Goal: Task Accomplishment & Management: Complete application form

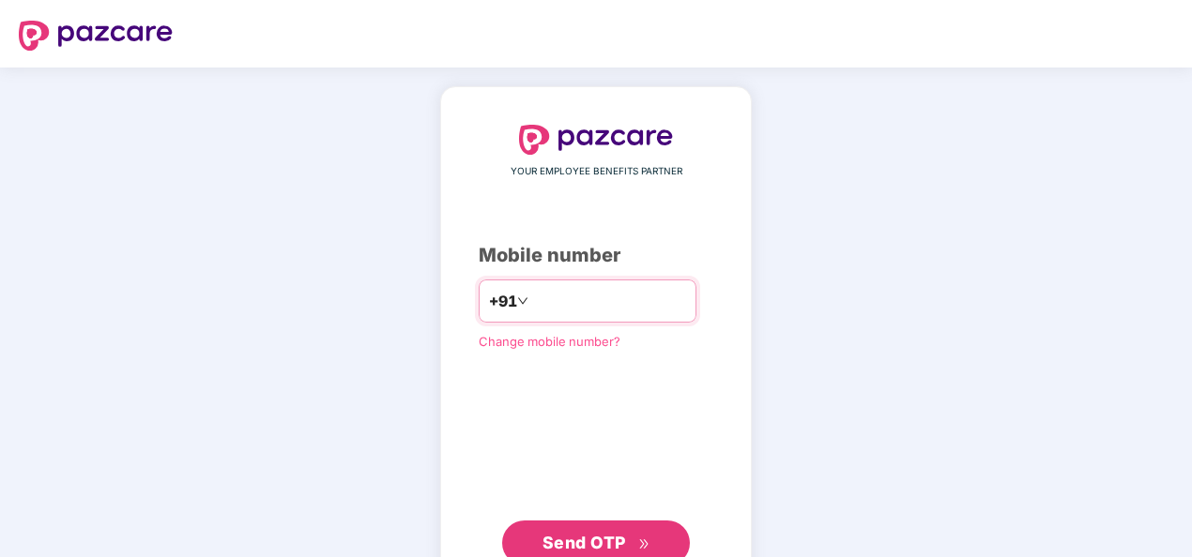
click at [532, 302] on input "**********" at bounding box center [609, 301] width 154 height 30
click at [532, 306] on input "**********" at bounding box center [609, 301] width 154 height 30
type input "**********"
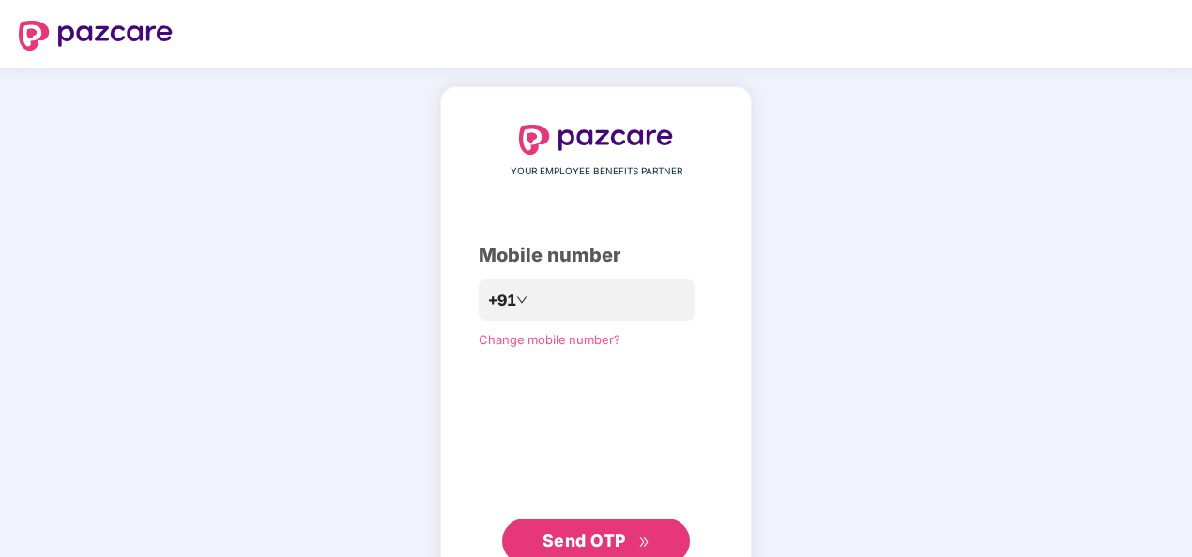
click at [602, 540] on span "Send OTP" at bounding box center [584, 541] width 84 height 20
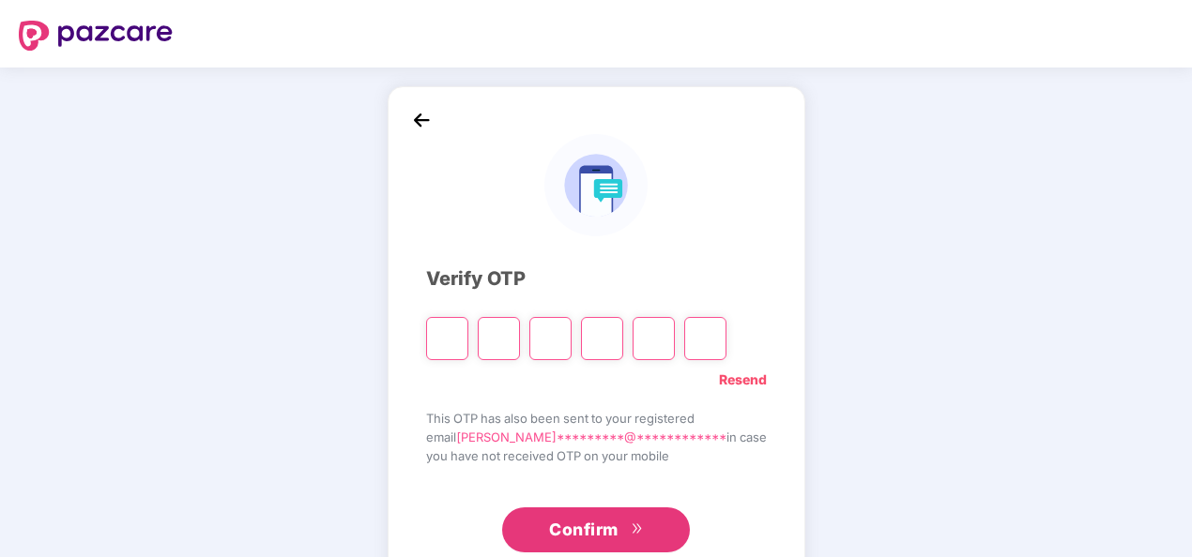
type input "*"
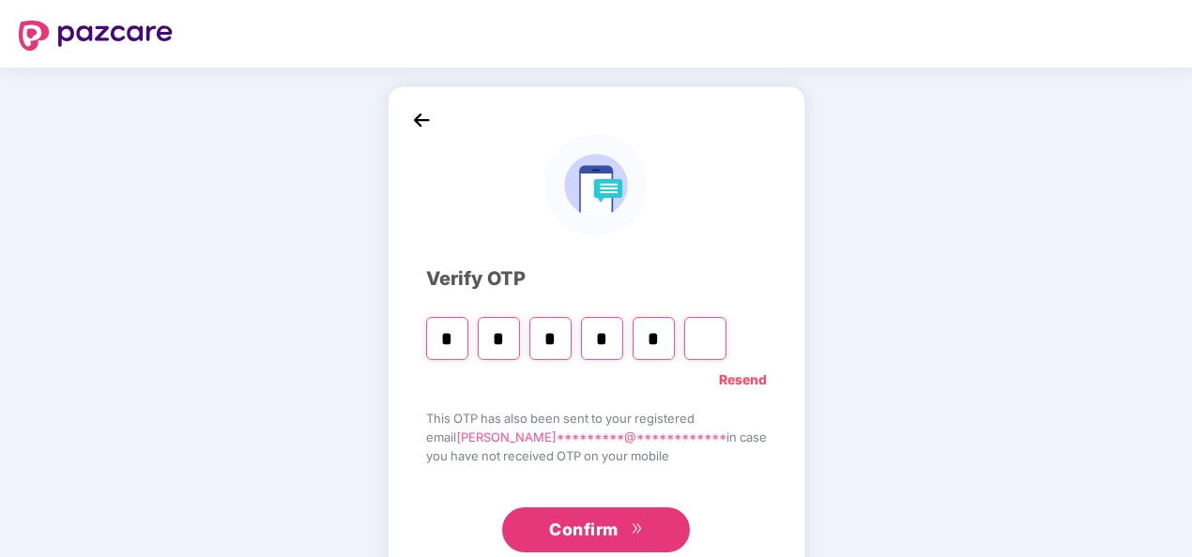
type input "*"
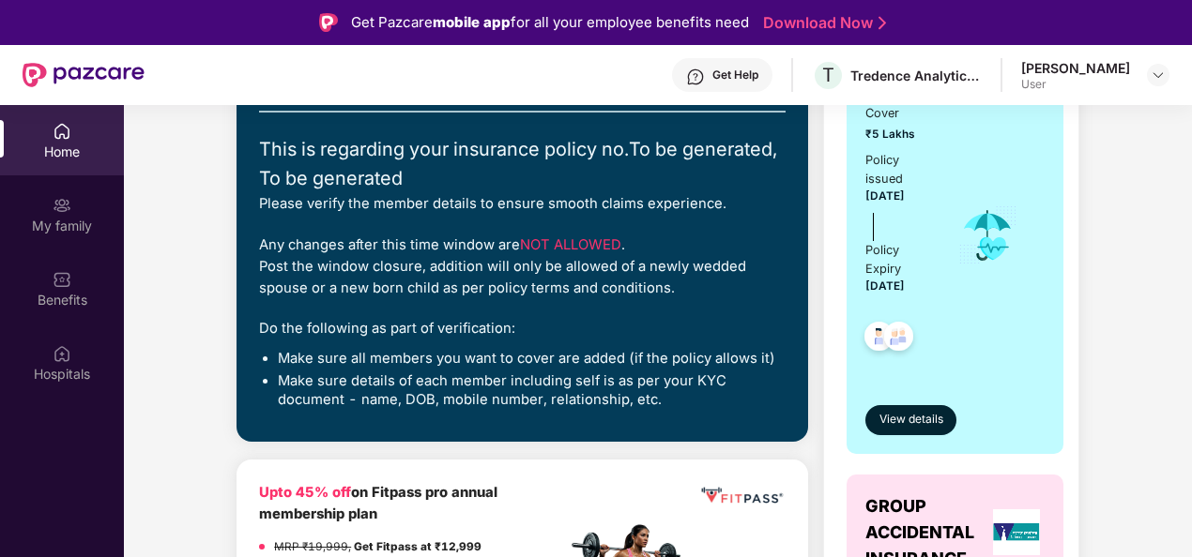
scroll to position [271, 0]
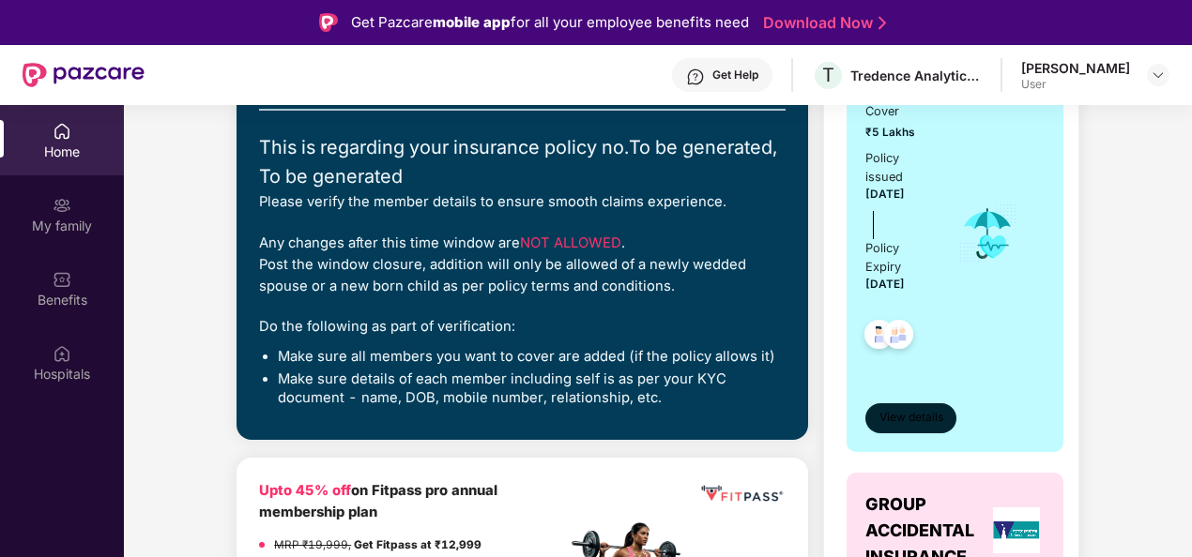
click at [891, 421] on span "View details" at bounding box center [911, 418] width 64 height 18
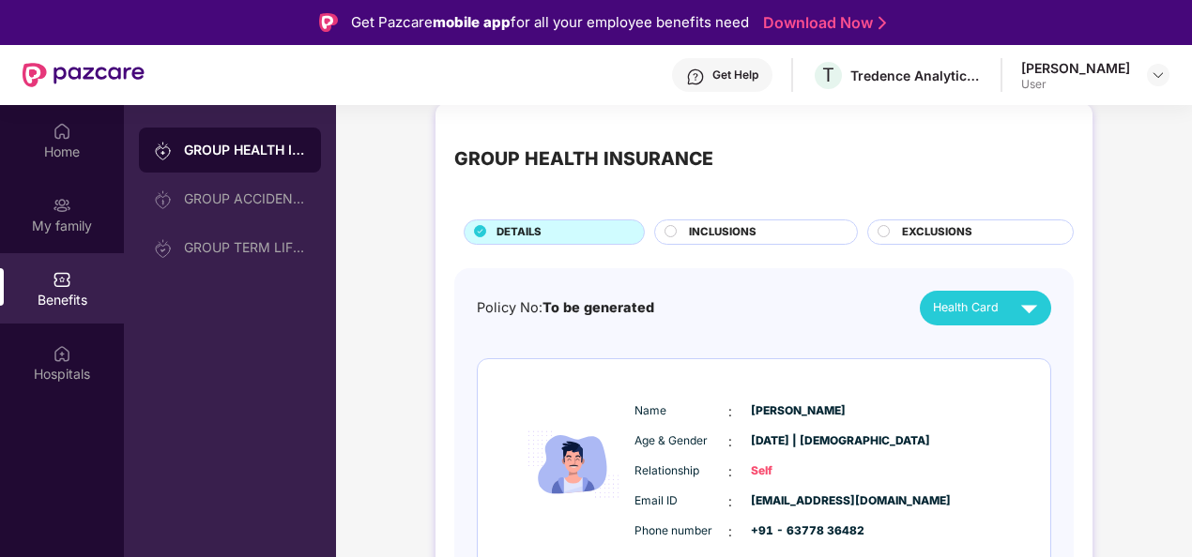
scroll to position [0, 0]
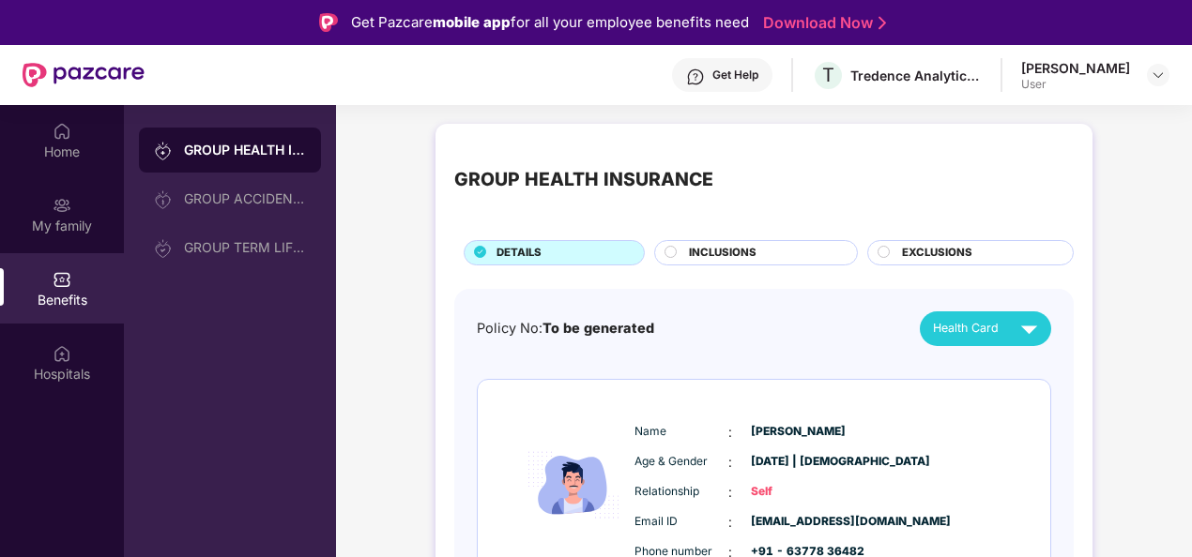
click at [698, 252] on span "INCLUSIONS" at bounding box center [723, 253] width 68 height 17
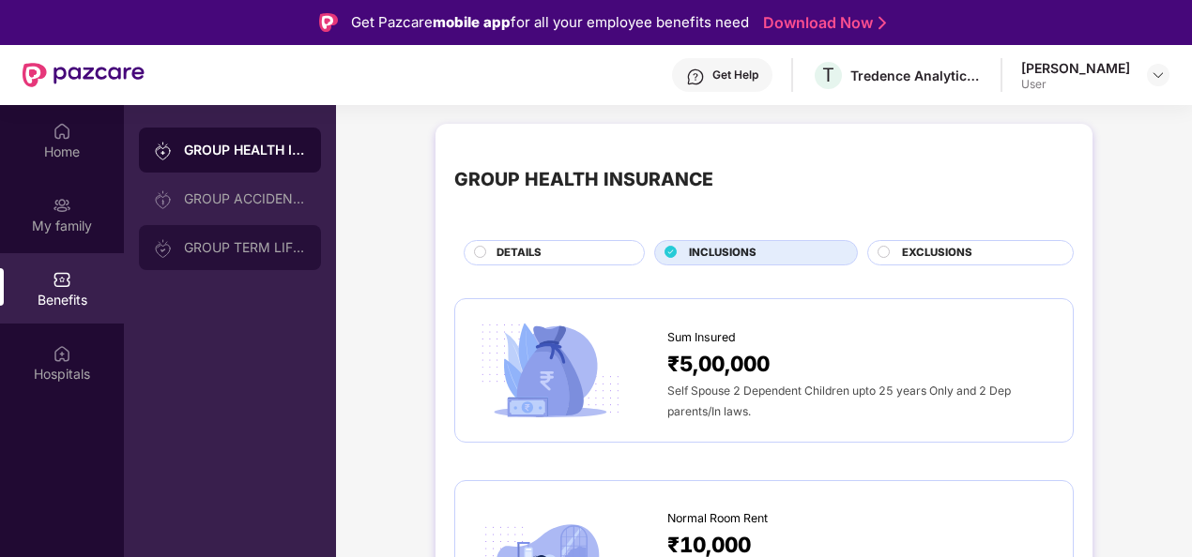
click at [242, 249] on div "GROUP TERM LIFE INSURANCE" at bounding box center [245, 247] width 122 height 15
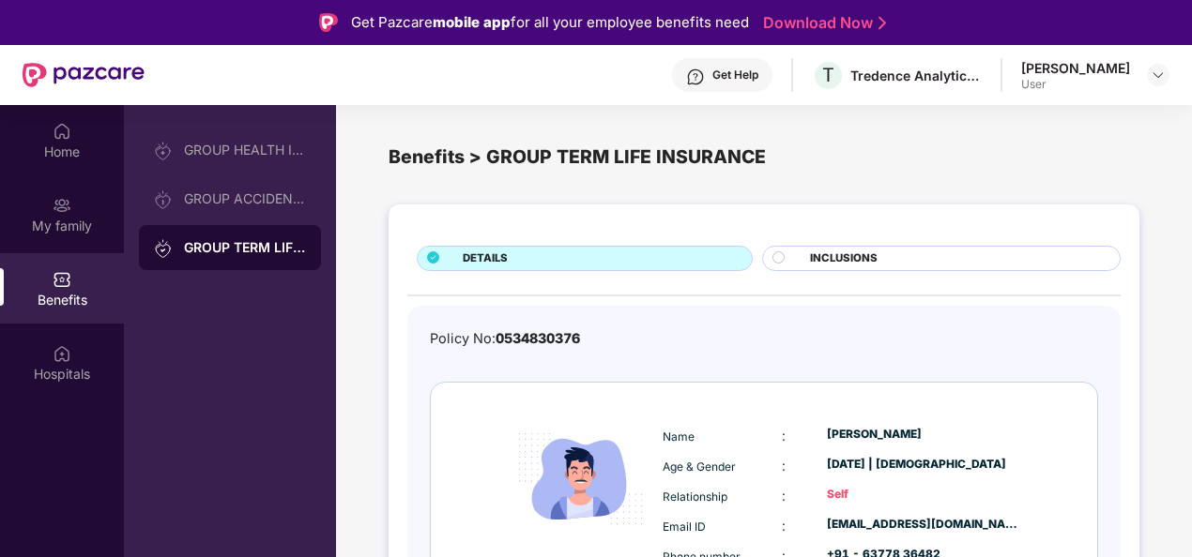
scroll to position [49, 0]
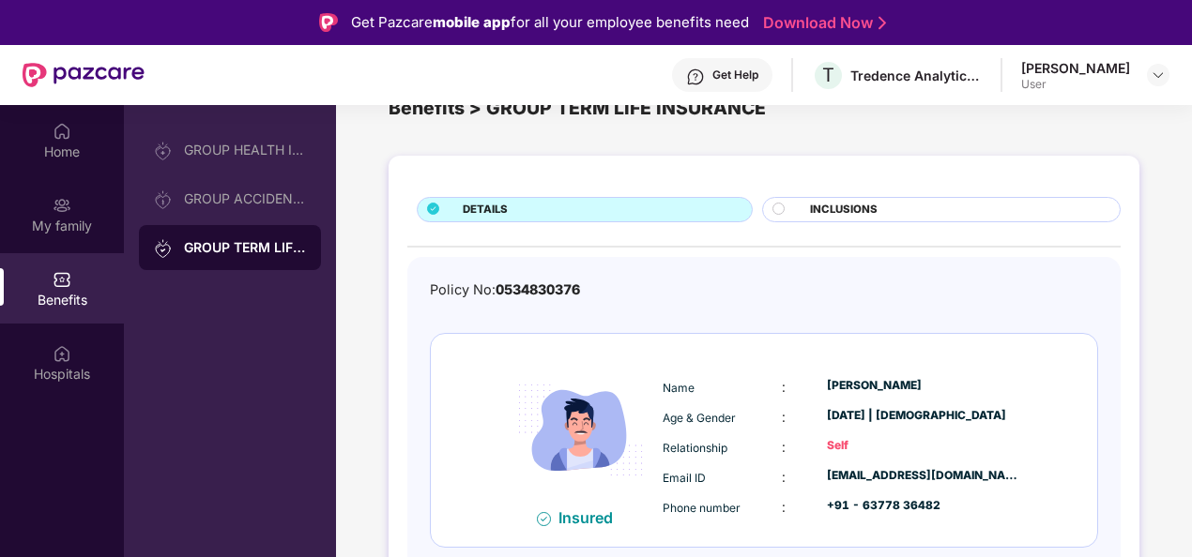
click at [798, 214] on div at bounding box center [786, 212] width 28 height 18
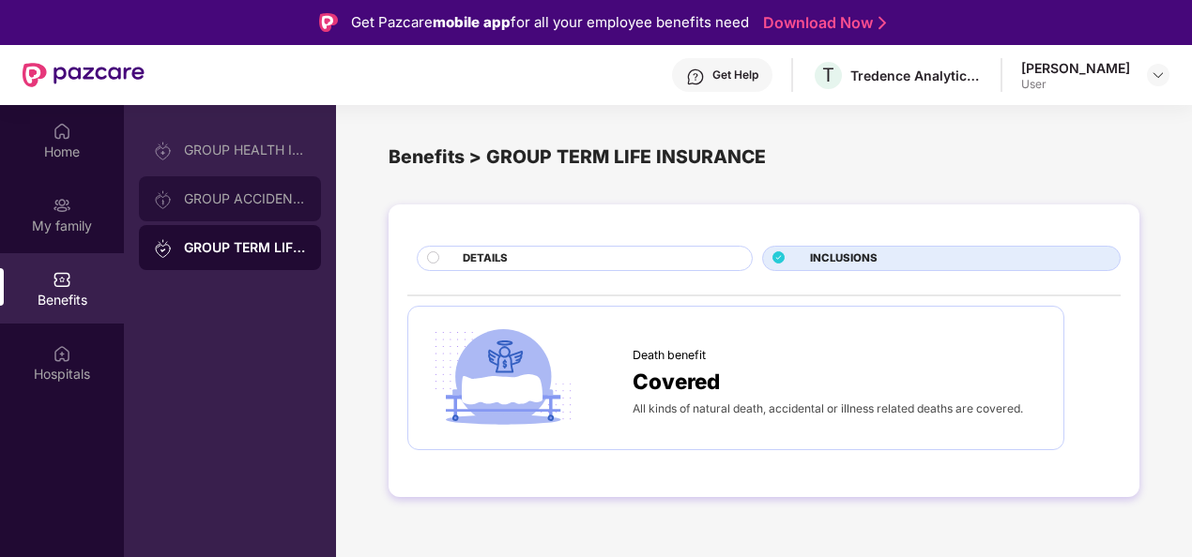
click at [227, 193] on div "GROUP ACCIDENTAL INSURANCE" at bounding box center [245, 198] width 122 height 15
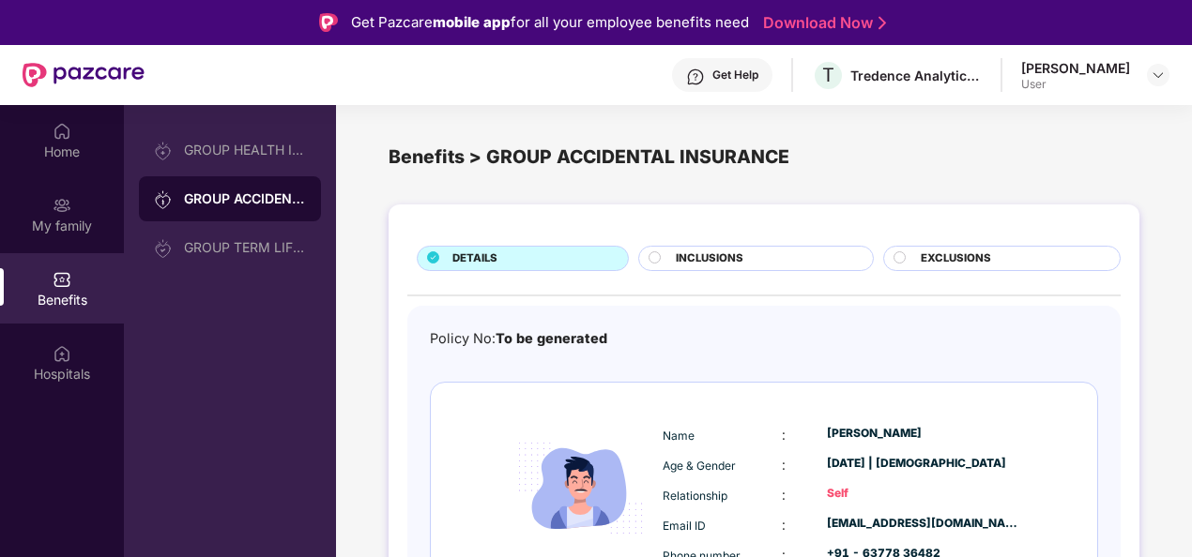
scroll to position [99, 0]
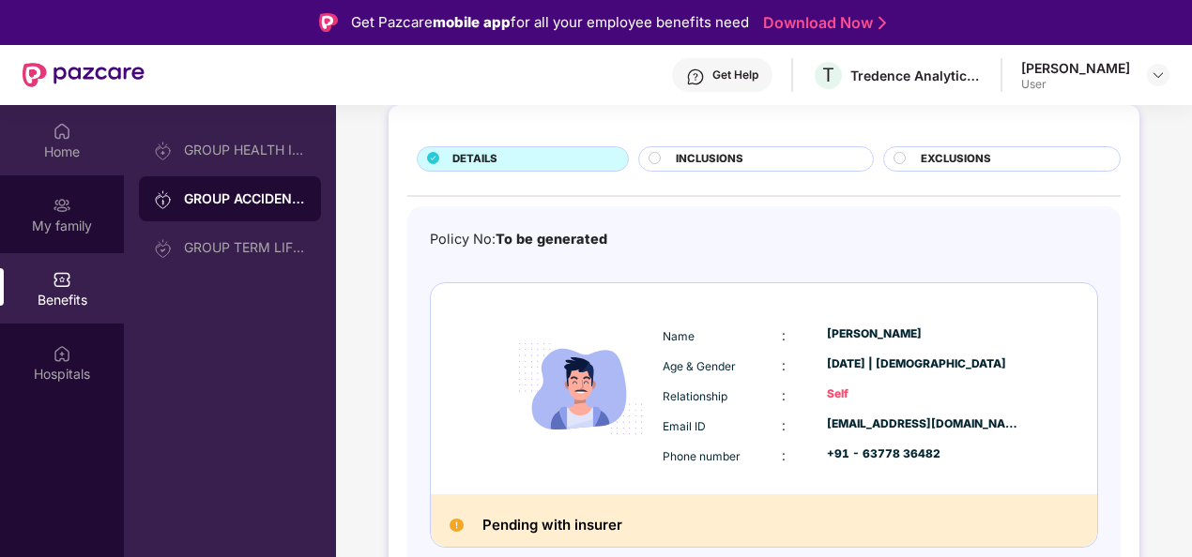
click at [66, 158] on div "Home" at bounding box center [62, 152] width 124 height 19
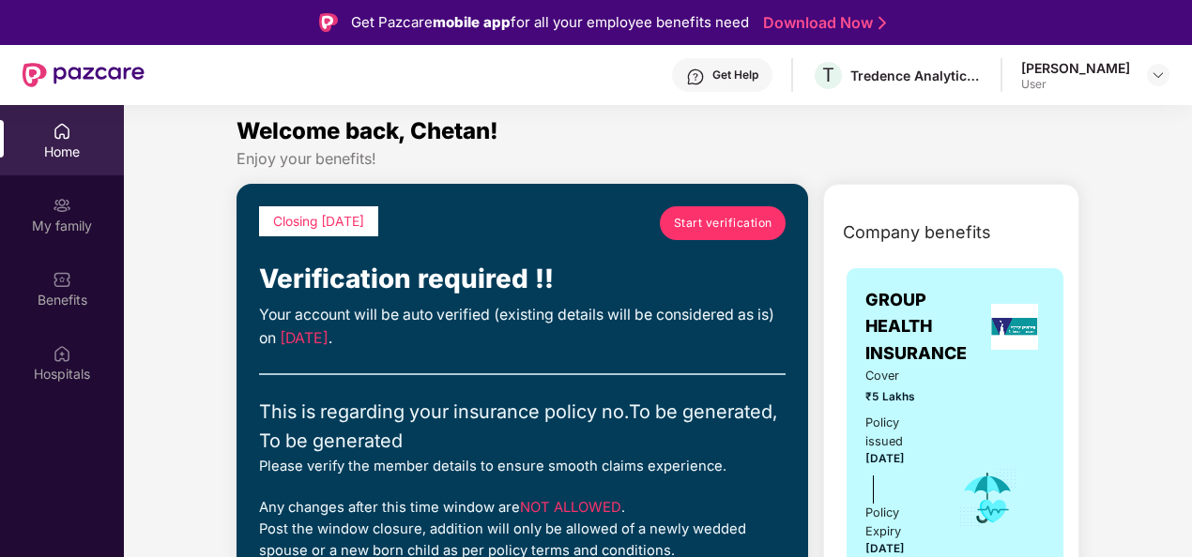
scroll to position [17, 0]
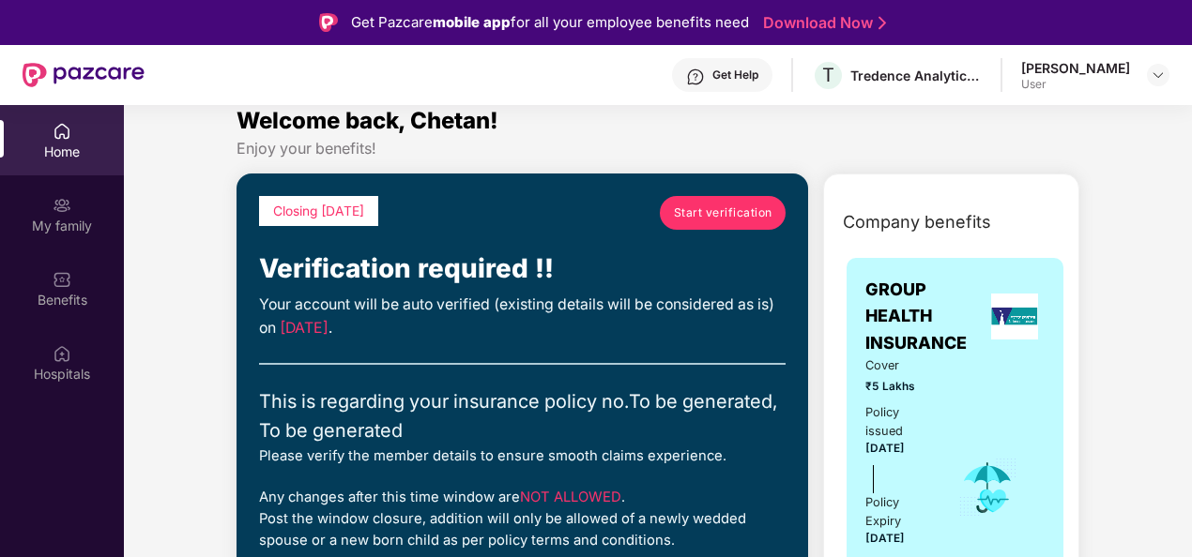
click at [709, 196] on link "Start verification" at bounding box center [723, 213] width 126 height 34
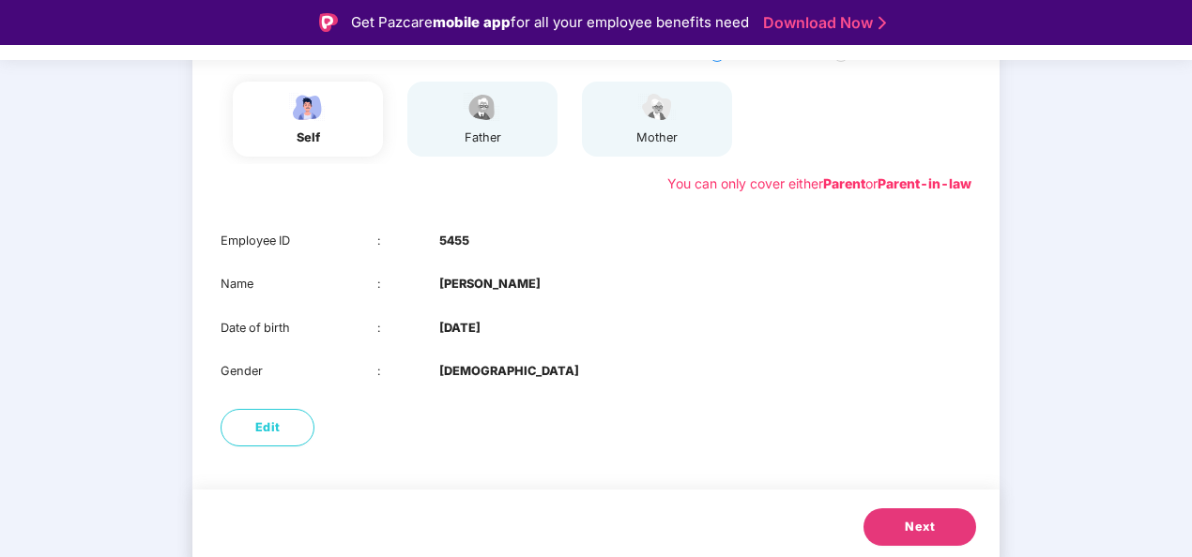
scroll to position [233, 0]
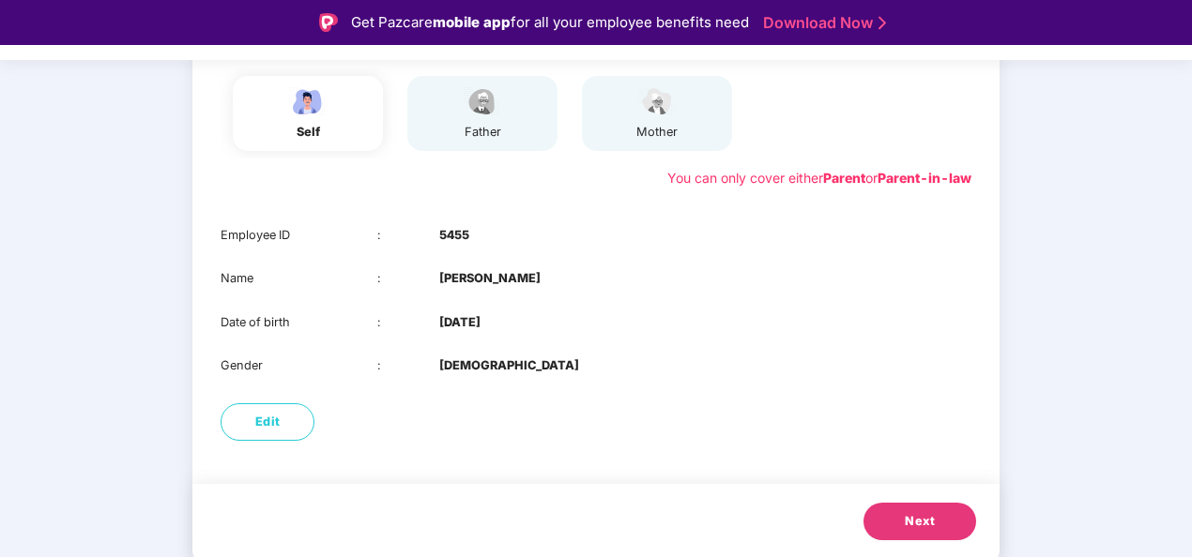
click at [923, 514] on span "Next" at bounding box center [919, 521] width 30 height 19
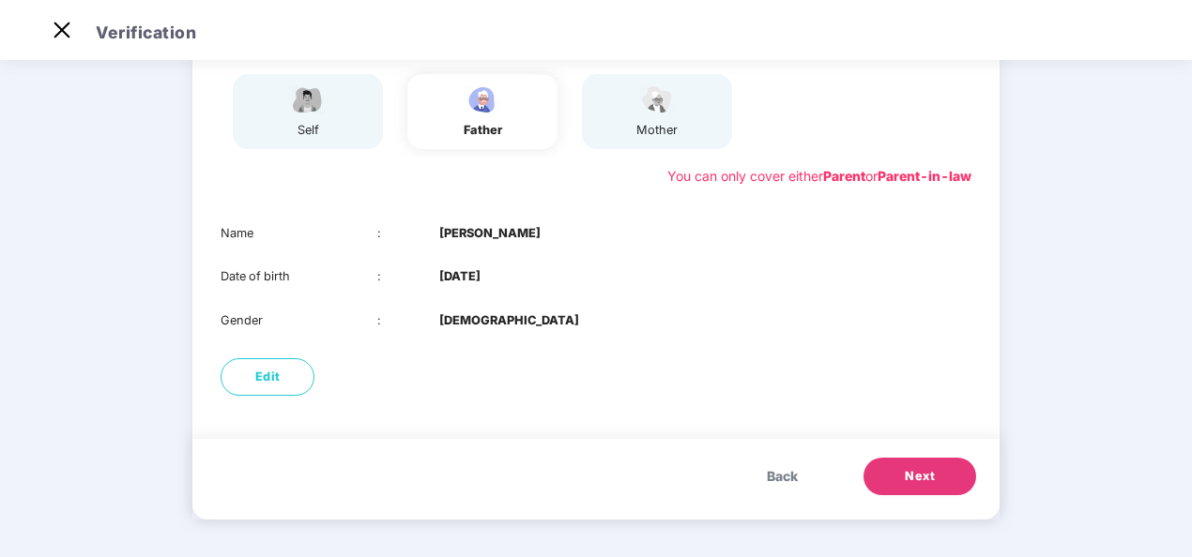
scroll to position [190, 0]
click at [944, 490] on button "Next" at bounding box center [919, 477] width 113 height 38
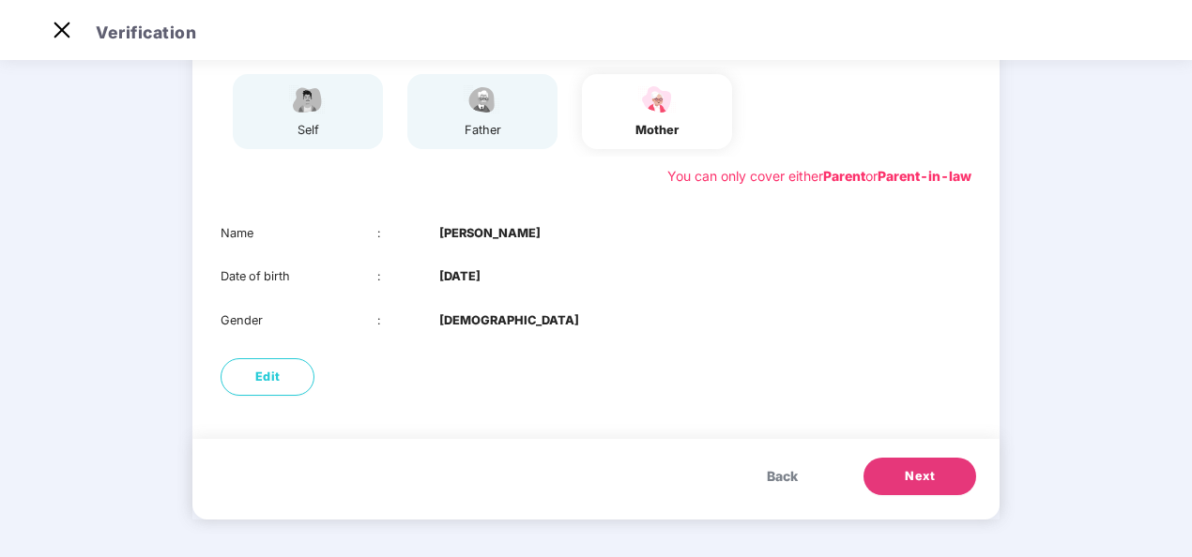
click at [928, 479] on span "Next" at bounding box center [919, 476] width 30 height 19
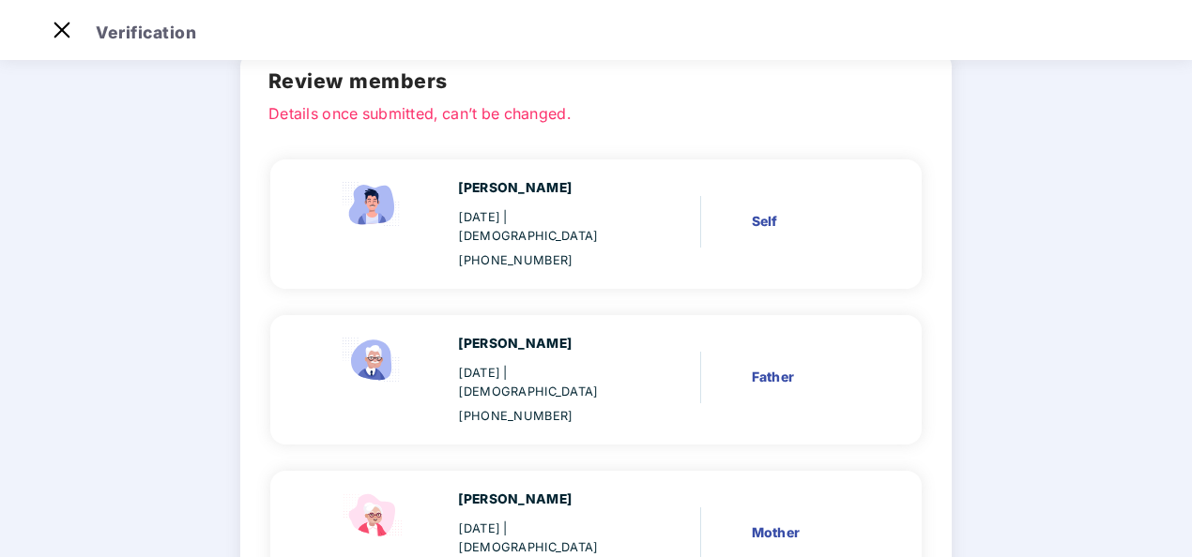
scroll to position [233, 0]
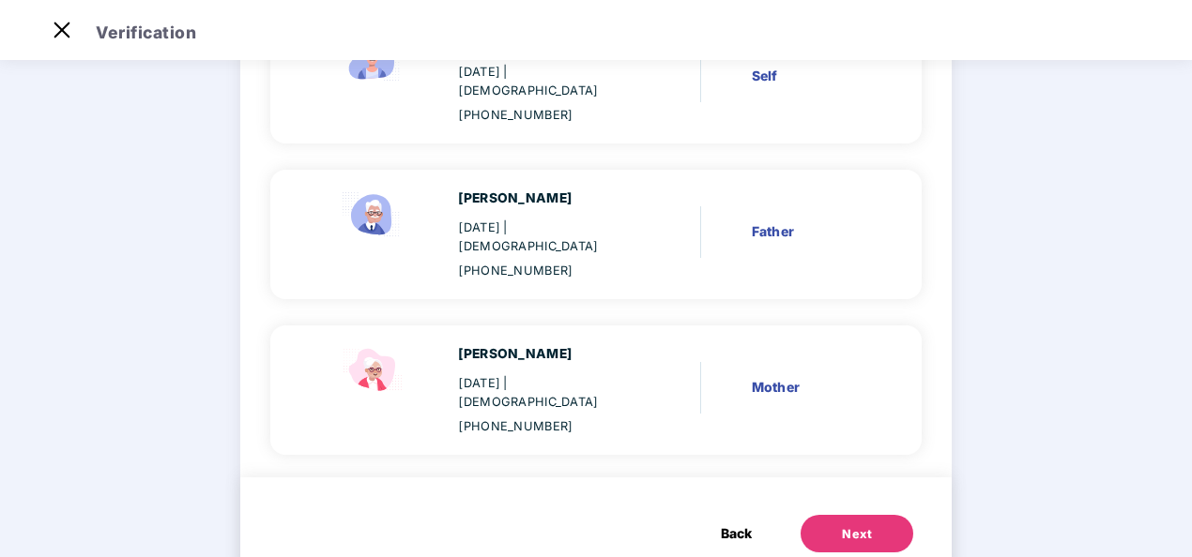
click at [736, 524] on span "Back" at bounding box center [736, 534] width 31 height 21
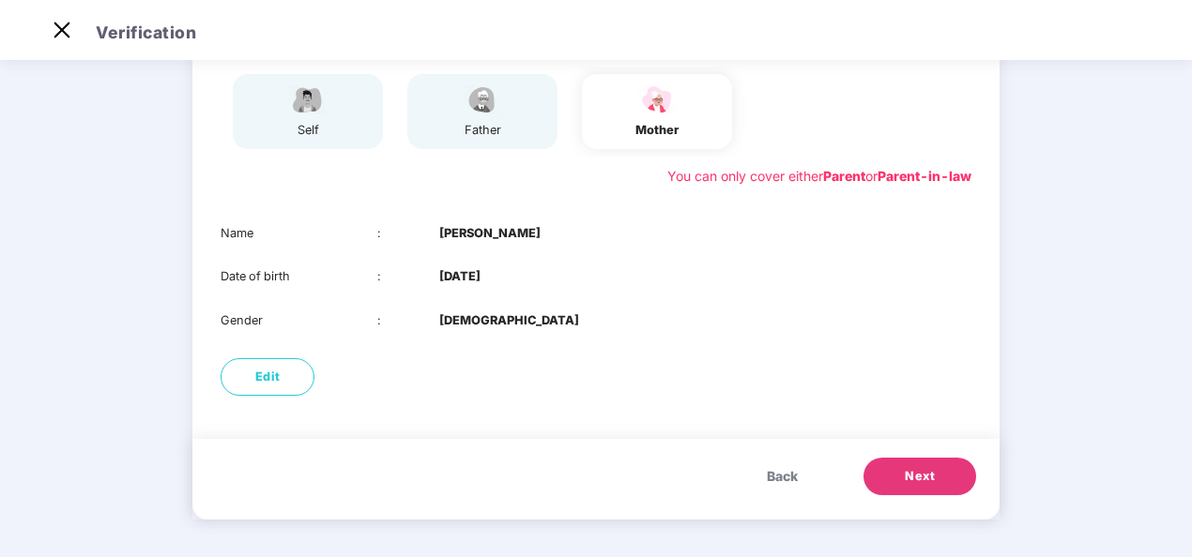
scroll to position [158, 0]
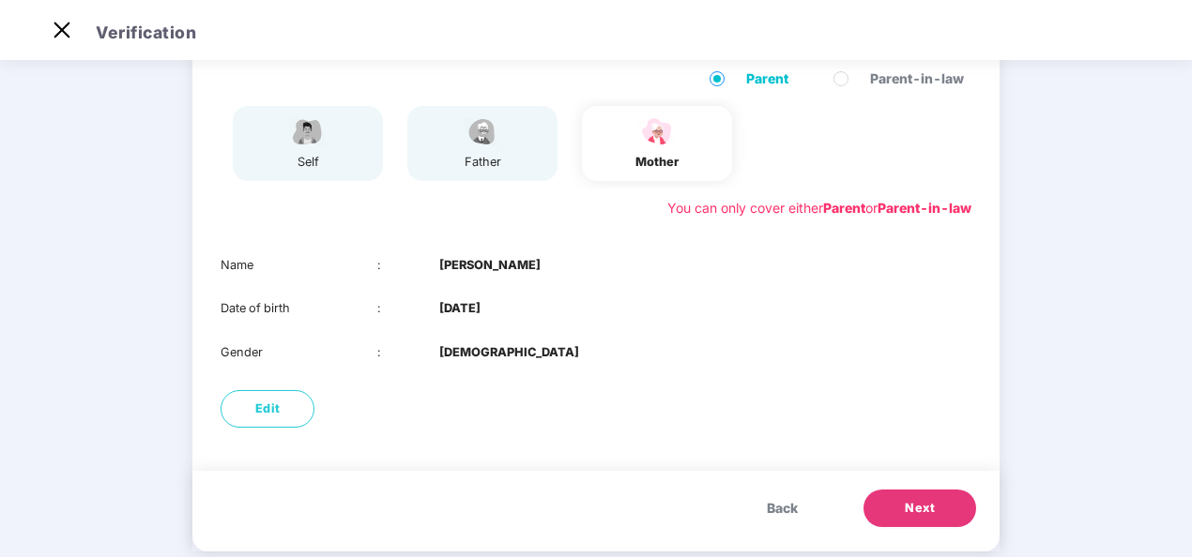
click at [494, 147] on img at bounding box center [482, 131] width 47 height 33
click at [779, 523] on button "Back" at bounding box center [782, 509] width 68 height 38
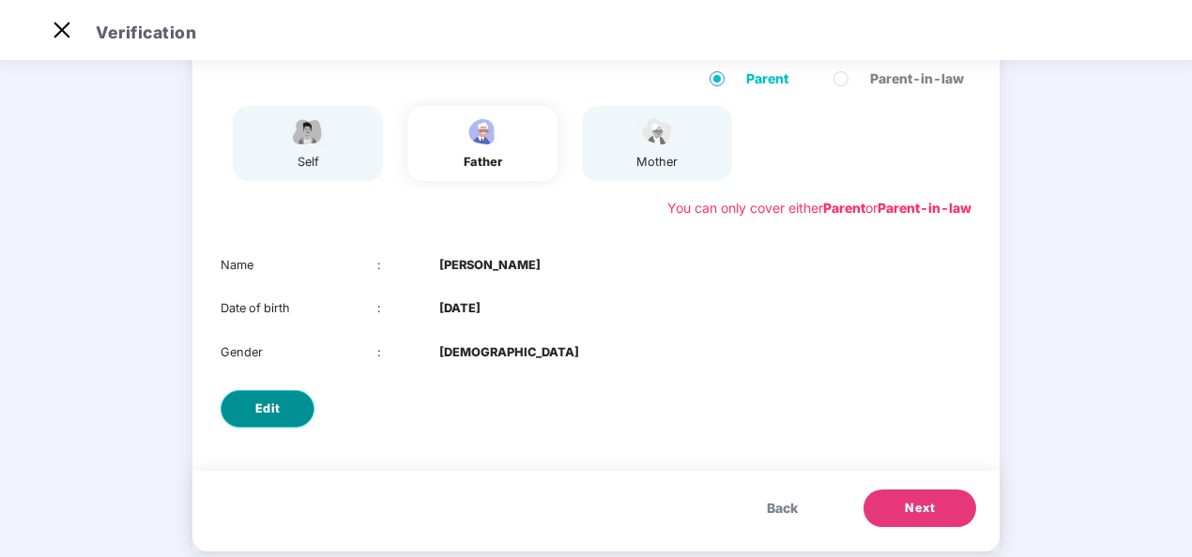
click at [259, 403] on span "Edit" at bounding box center [267, 409] width 25 height 19
select select "****"
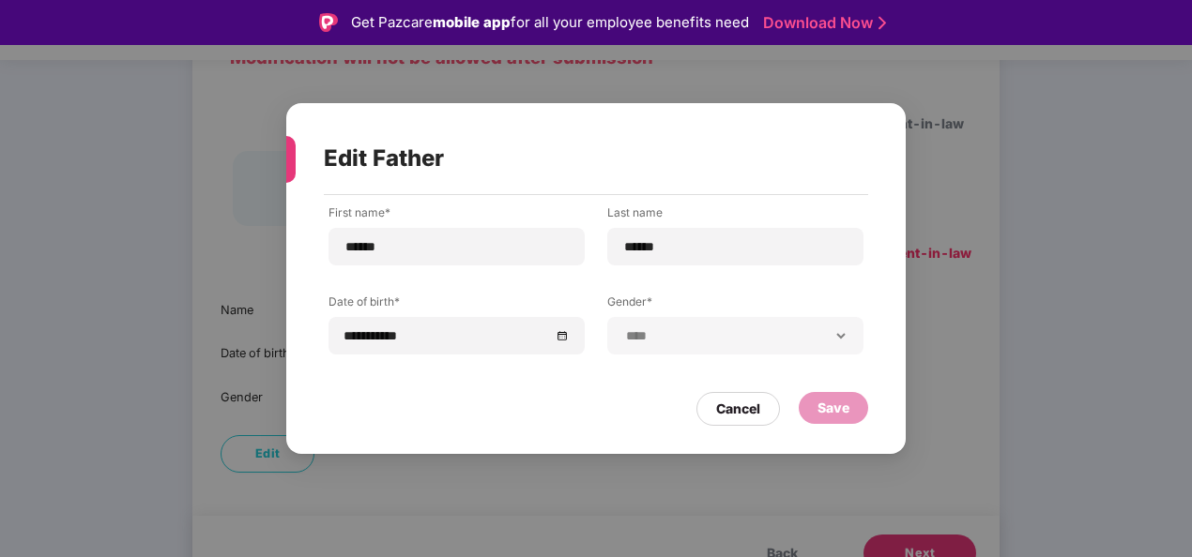
scroll to position [45, 0]
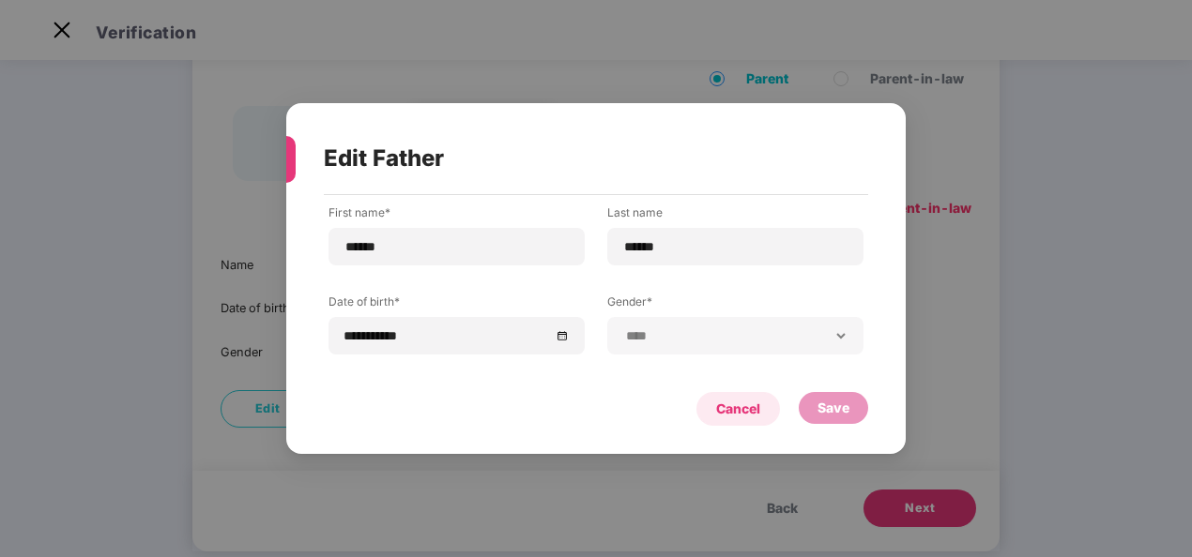
click at [764, 418] on div "Cancel" at bounding box center [738, 409] width 84 height 34
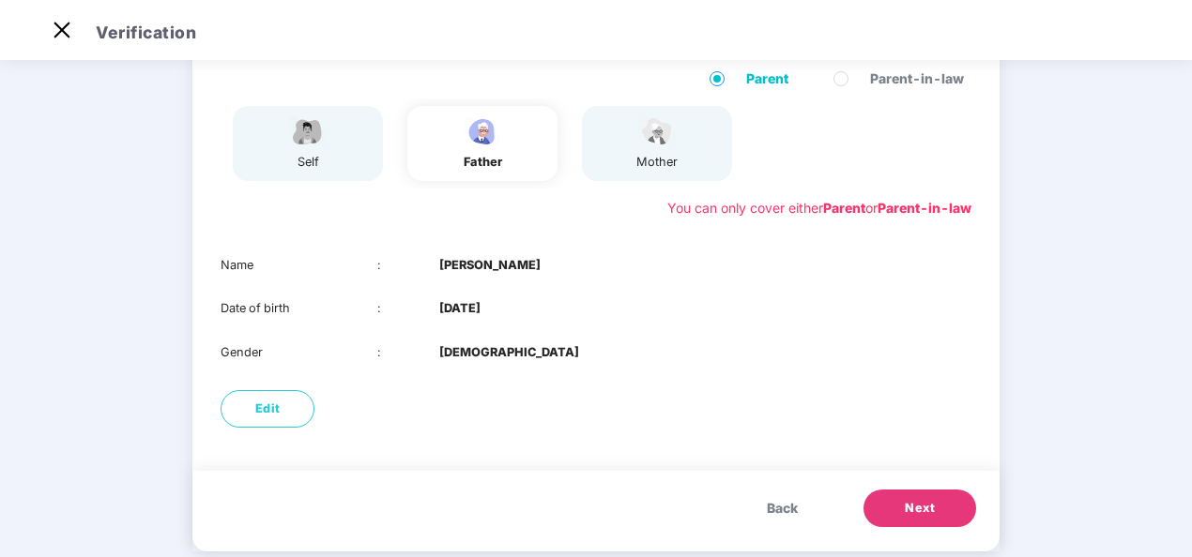
click at [916, 502] on span "Next" at bounding box center [919, 508] width 30 height 19
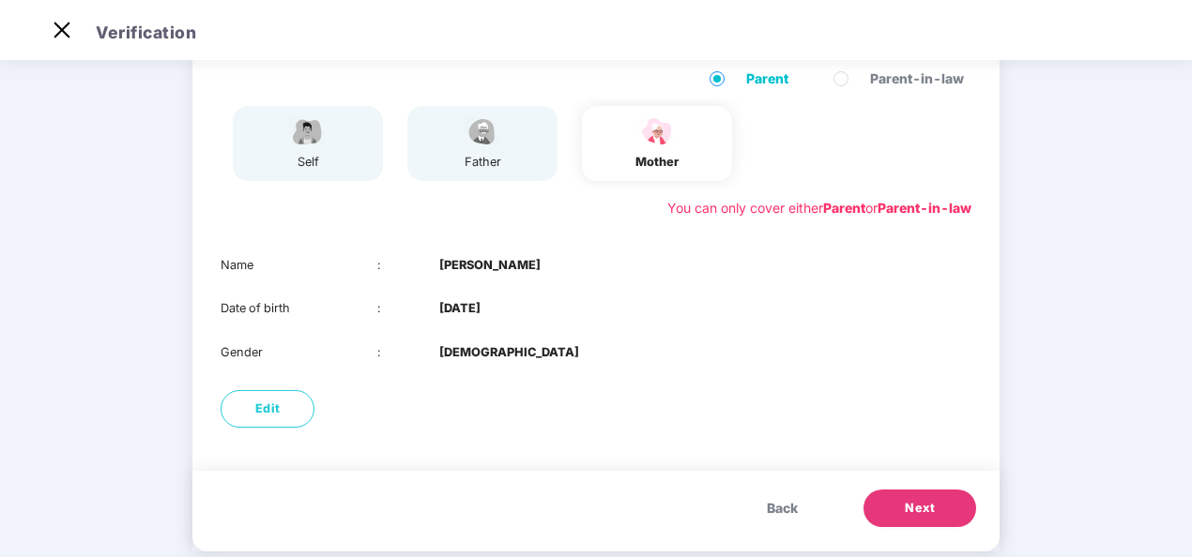
click at [916, 502] on span "Next" at bounding box center [919, 508] width 30 height 19
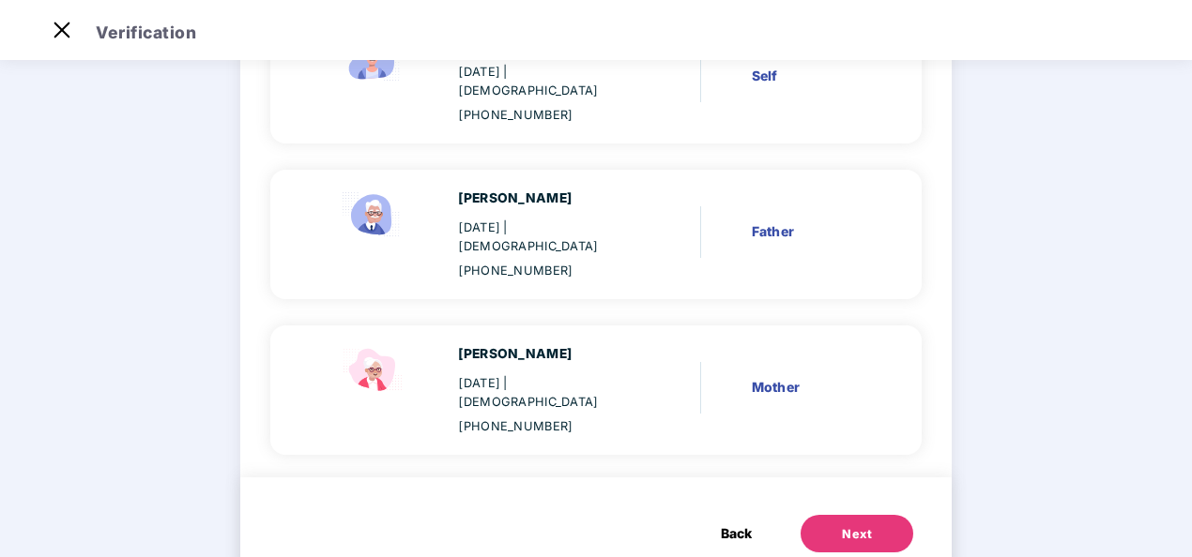
scroll to position [233, 0]
click at [850, 515] on button "Next" at bounding box center [856, 534] width 113 height 38
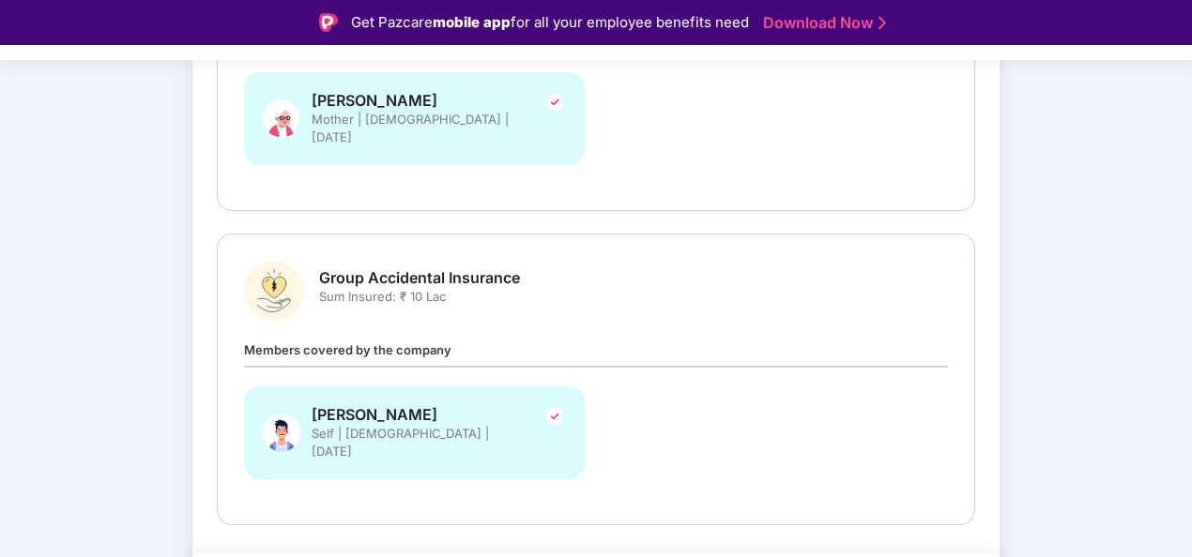
scroll to position [535, 0]
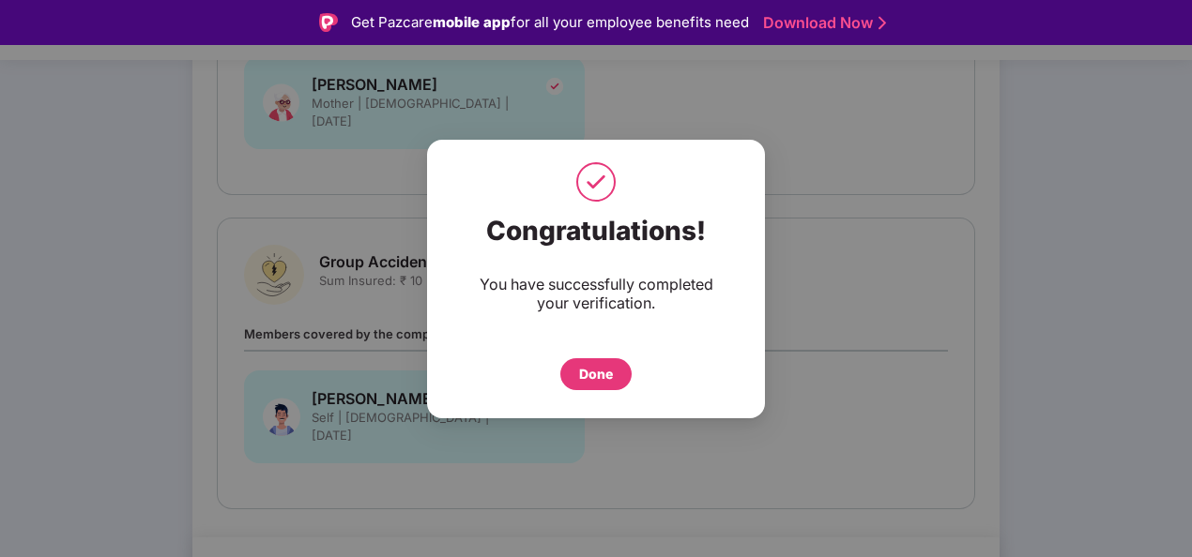
click at [605, 373] on div "Done" at bounding box center [596, 374] width 34 height 21
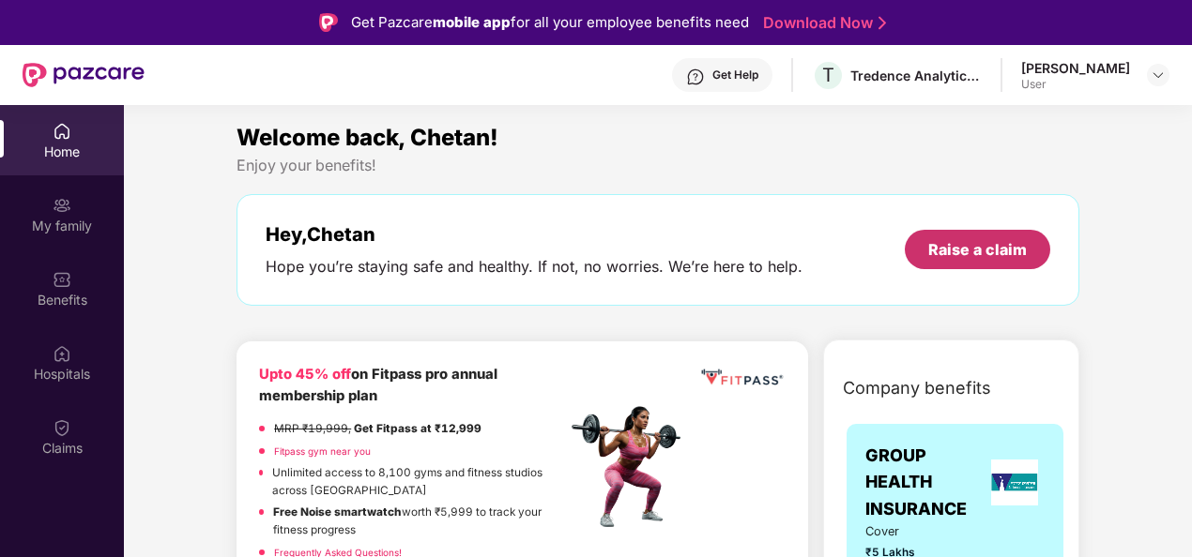
click at [963, 248] on div "Raise a claim" at bounding box center [977, 249] width 99 height 21
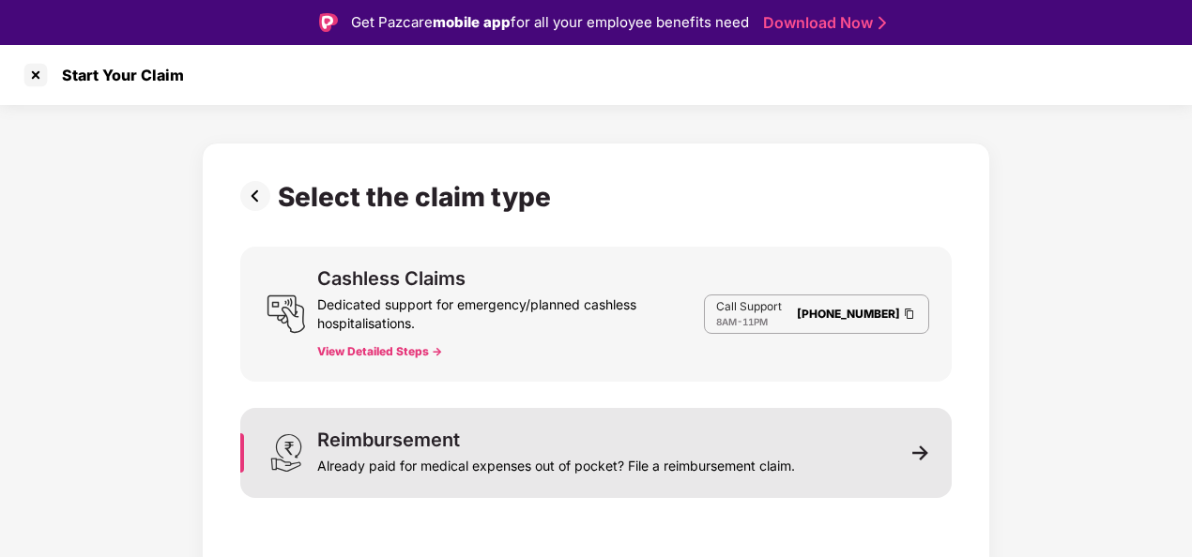
scroll to position [45, 0]
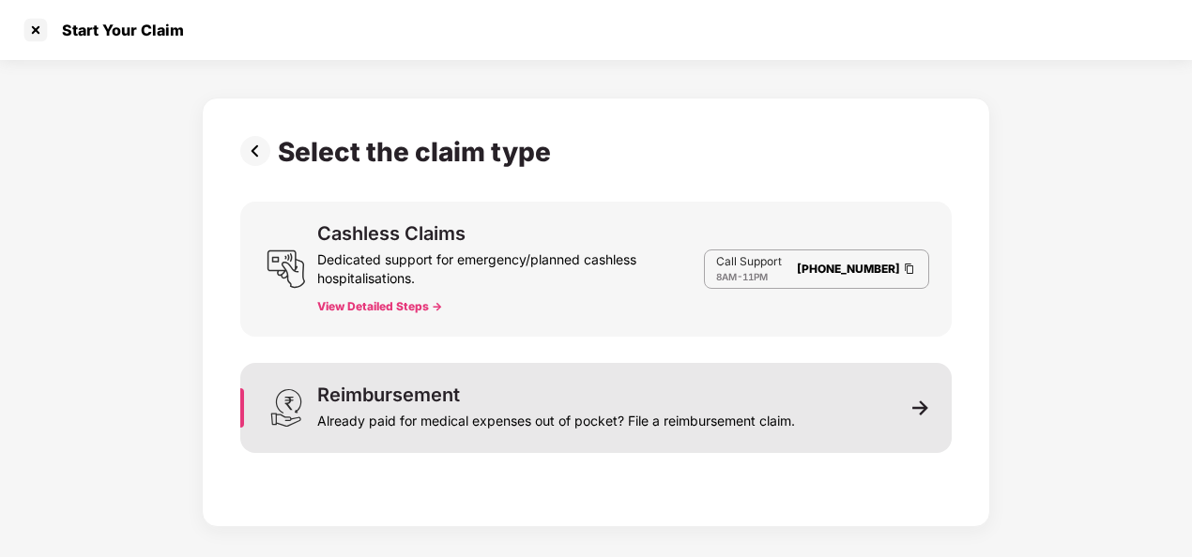
click at [743, 428] on div "Already paid for medical expenses out of pocket? File a reimbursement claim." at bounding box center [556, 417] width 478 height 26
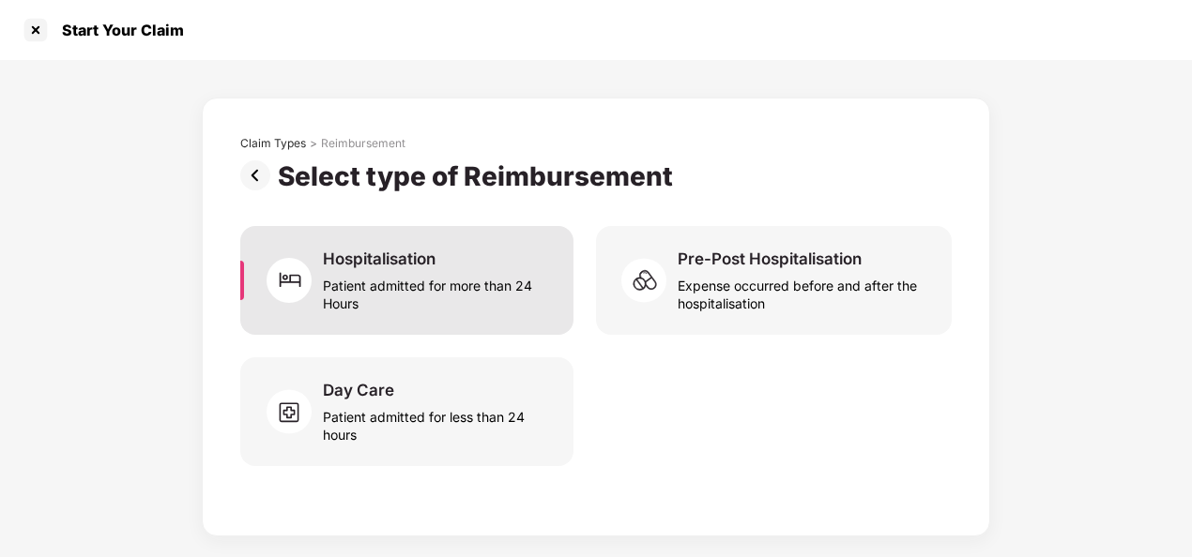
click at [497, 261] on div "Hospitalisation Patient admitted for more than 24 Hours" at bounding box center [437, 281] width 228 height 64
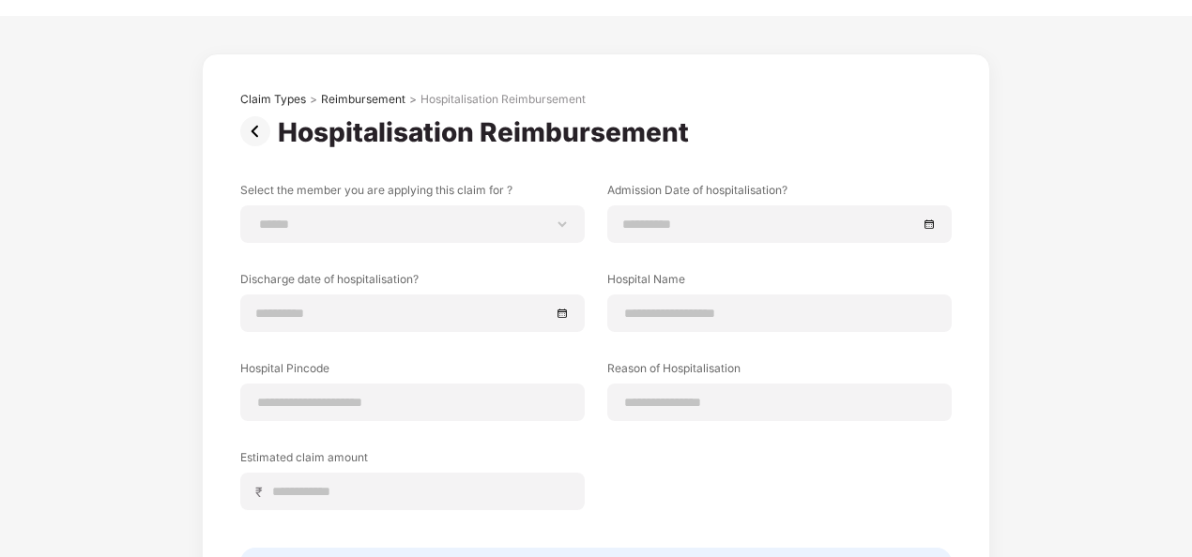
scroll to position [42, 0]
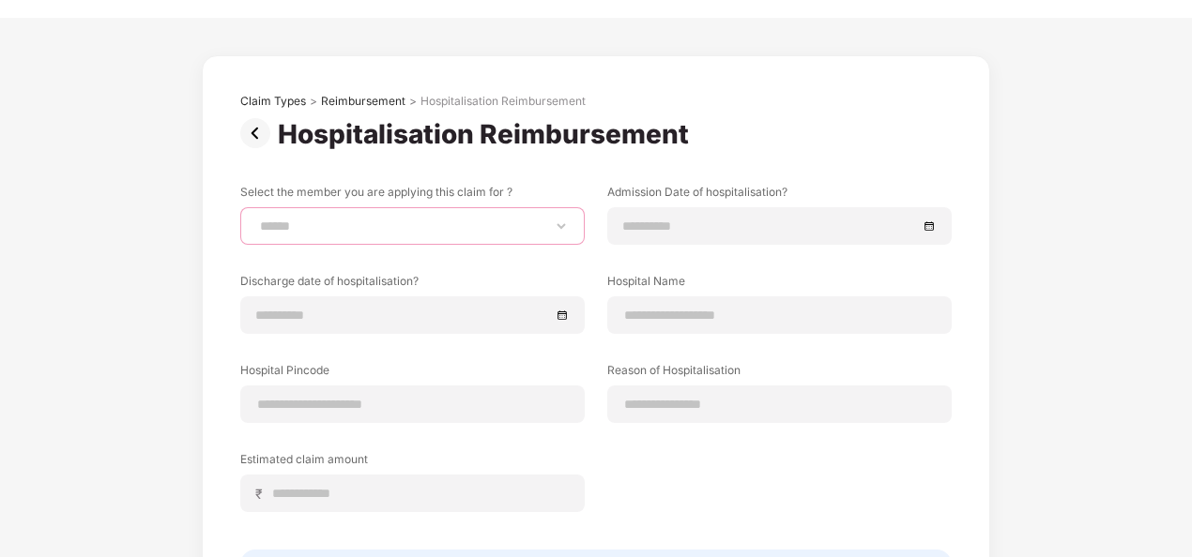
click at [537, 229] on select "**********" at bounding box center [412, 226] width 312 height 15
select select "**********"
click at [256, 219] on select "**********" at bounding box center [412, 226] width 312 height 15
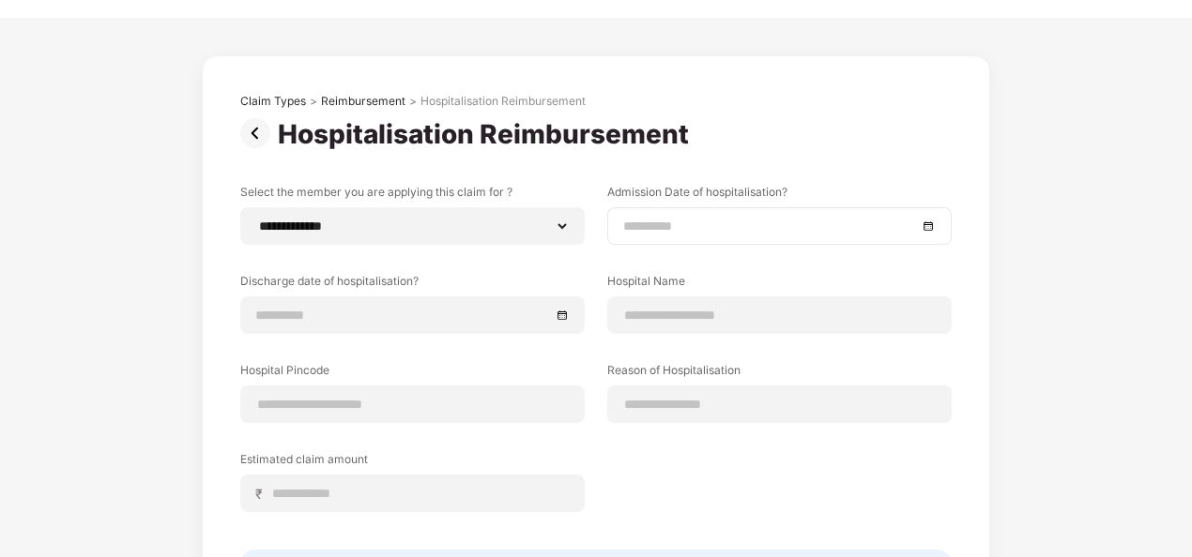
click at [751, 223] on input at bounding box center [770, 226] width 294 height 21
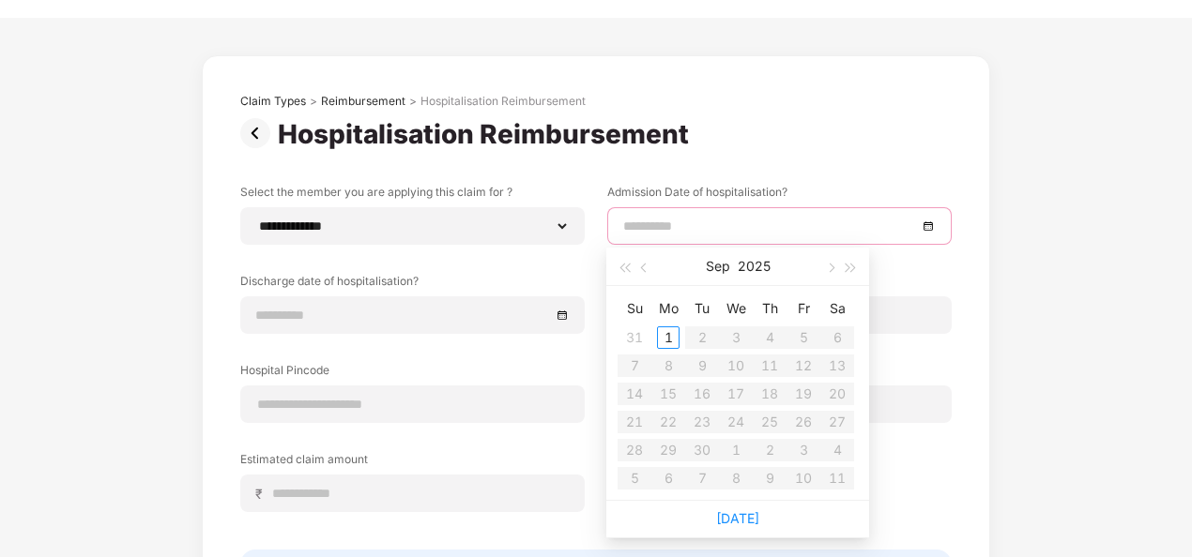
type input "**********"
click at [625, 265] on span "button" at bounding box center [623, 268] width 9 height 9
click at [831, 266] on span "button" at bounding box center [829, 268] width 9 height 9
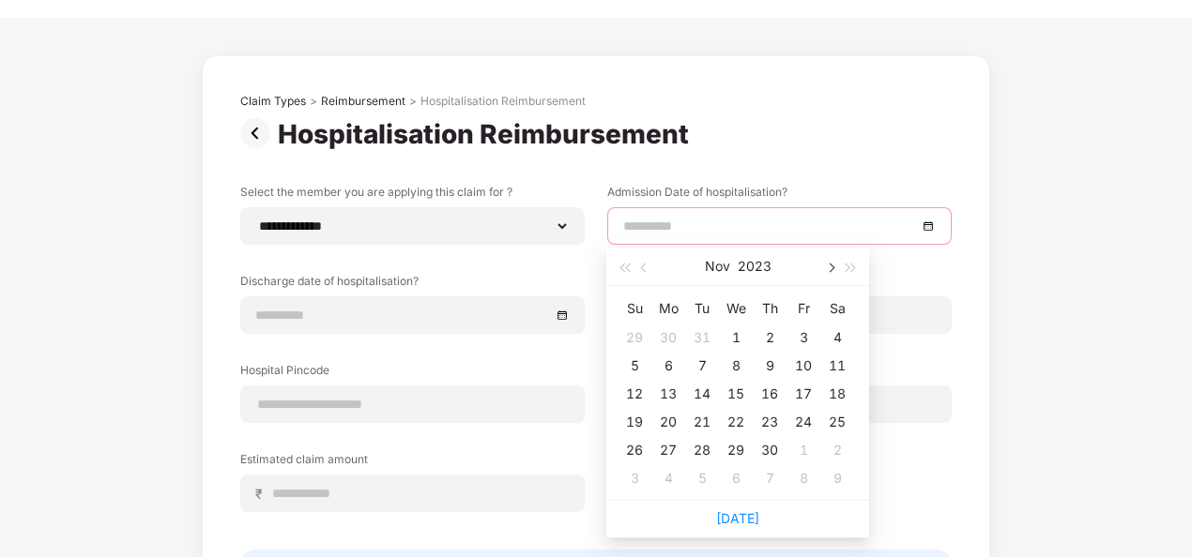
click at [831, 266] on span "button" at bounding box center [829, 268] width 9 height 9
click at [857, 271] on button "button" at bounding box center [851, 267] width 21 height 38
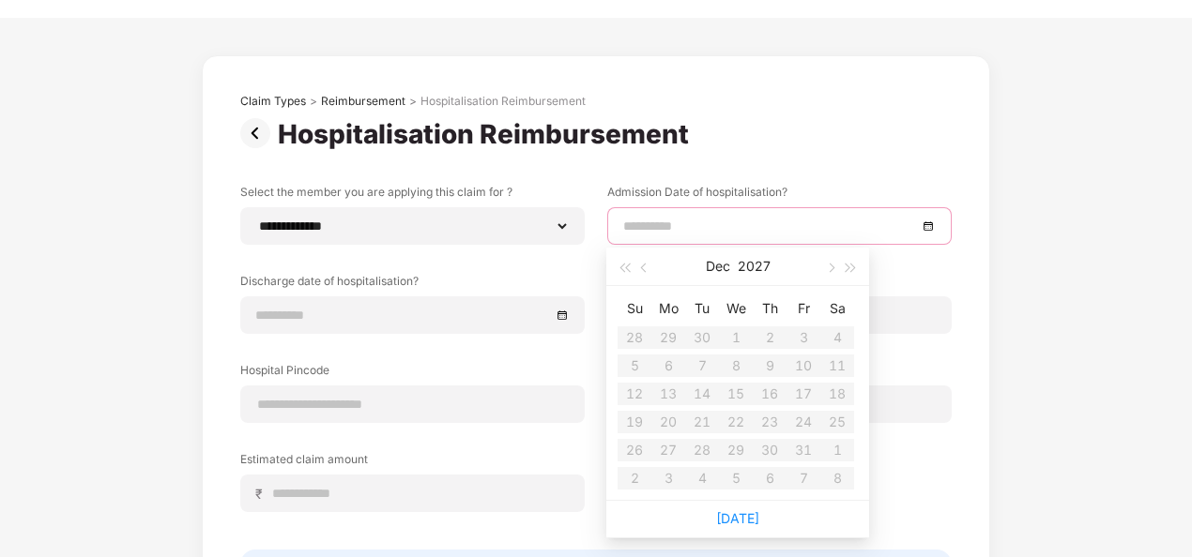
click at [818, 169] on div "**********" at bounding box center [595, 385] width 711 height 582
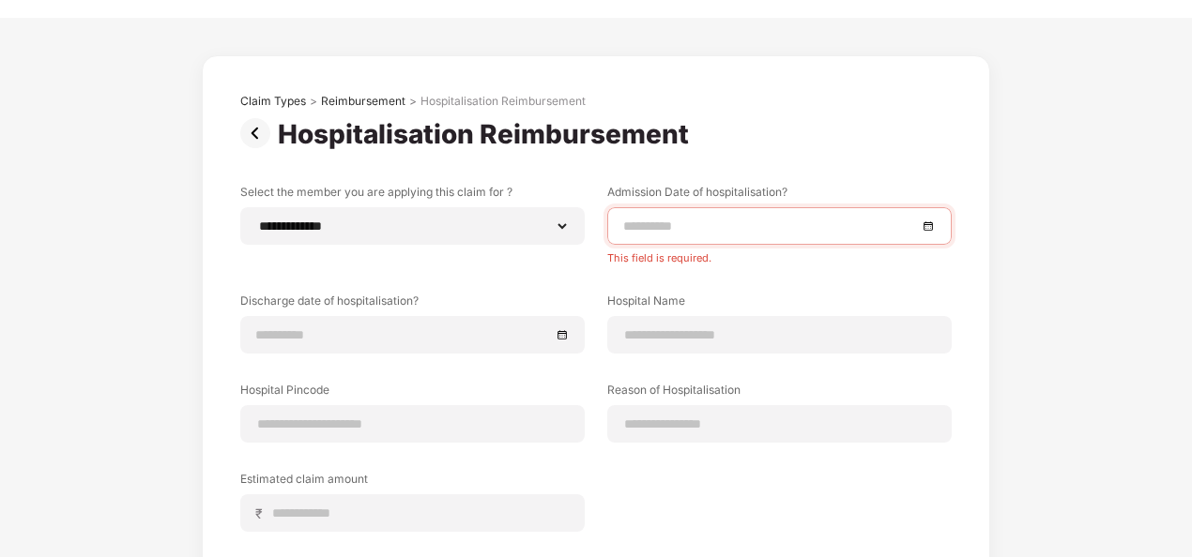
click at [667, 224] on input at bounding box center [770, 226] width 294 height 21
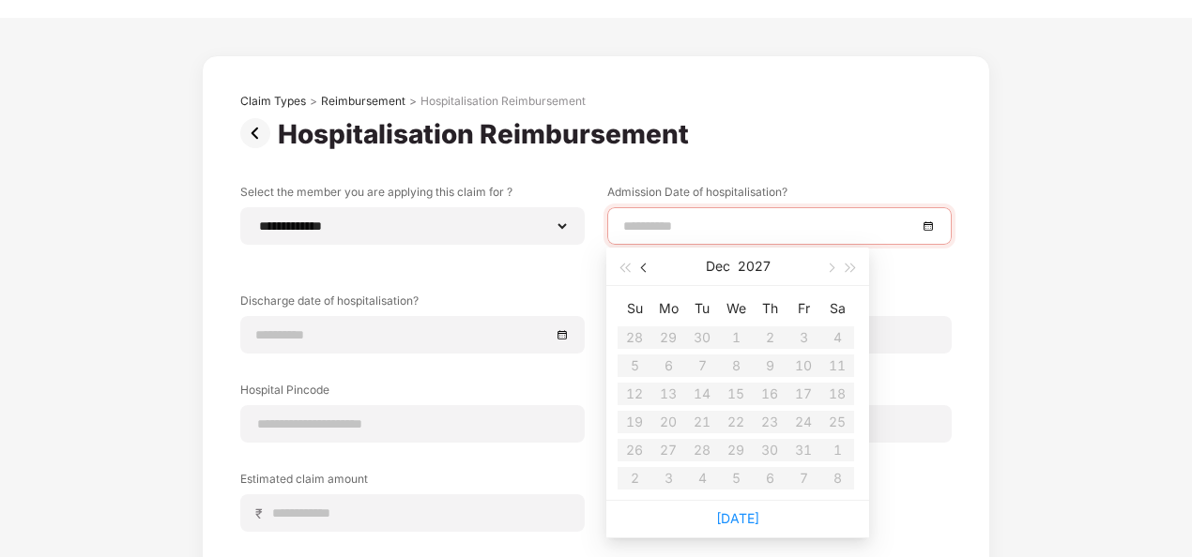
click at [646, 258] on button "button" at bounding box center [644, 267] width 21 height 38
click at [622, 266] on span "button" at bounding box center [623, 268] width 9 height 9
click at [643, 270] on span "button" at bounding box center [645, 268] width 9 height 9
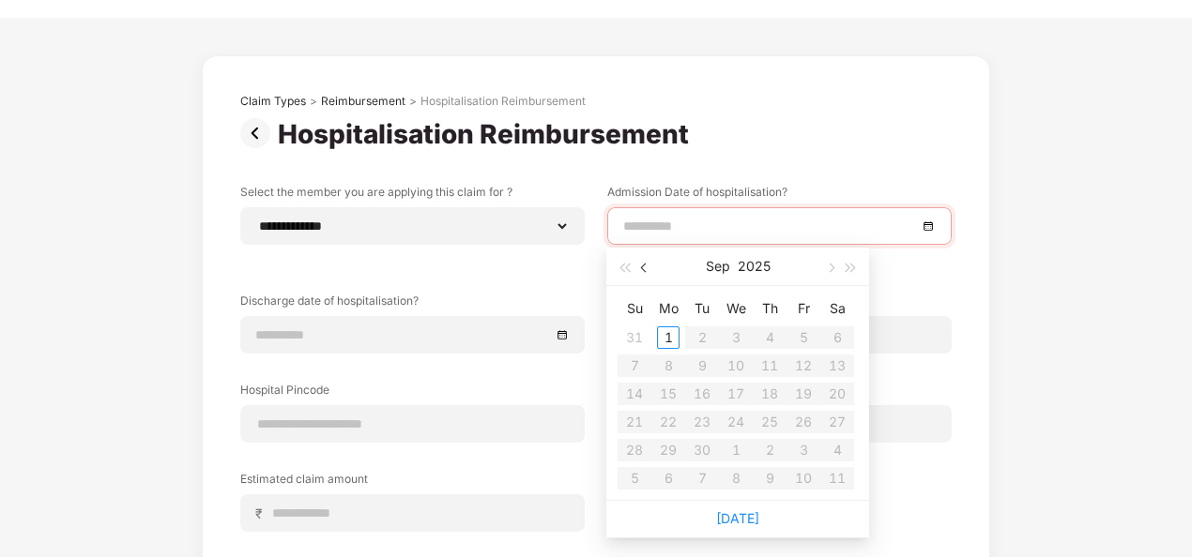
click at [643, 270] on span "button" at bounding box center [645, 268] width 9 height 9
type input "**********"
click at [672, 453] on div "25" at bounding box center [668, 450] width 23 height 23
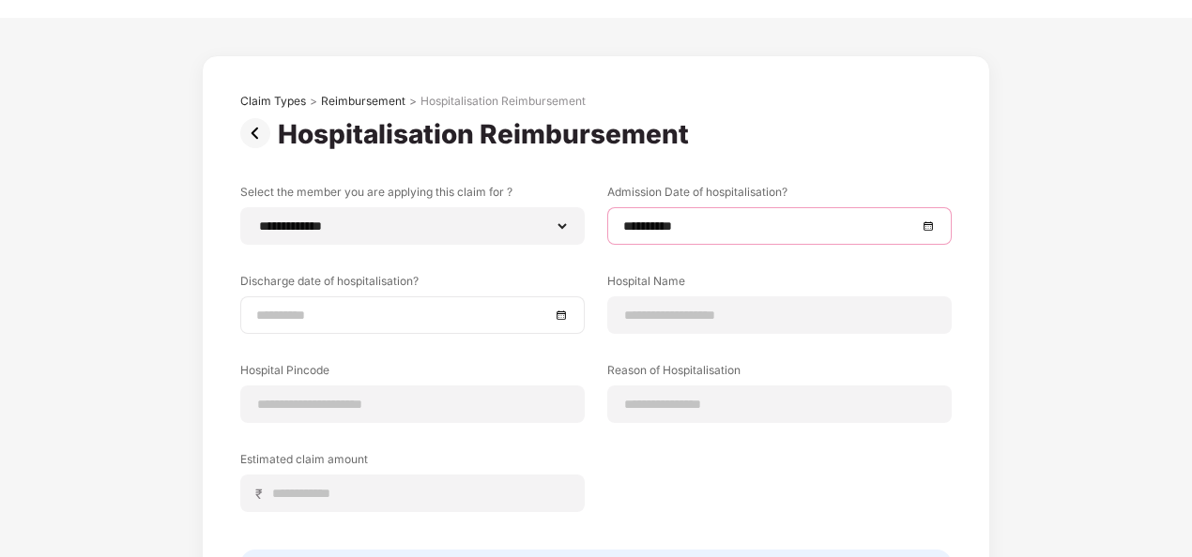
click at [403, 311] on input at bounding box center [403, 315] width 294 height 21
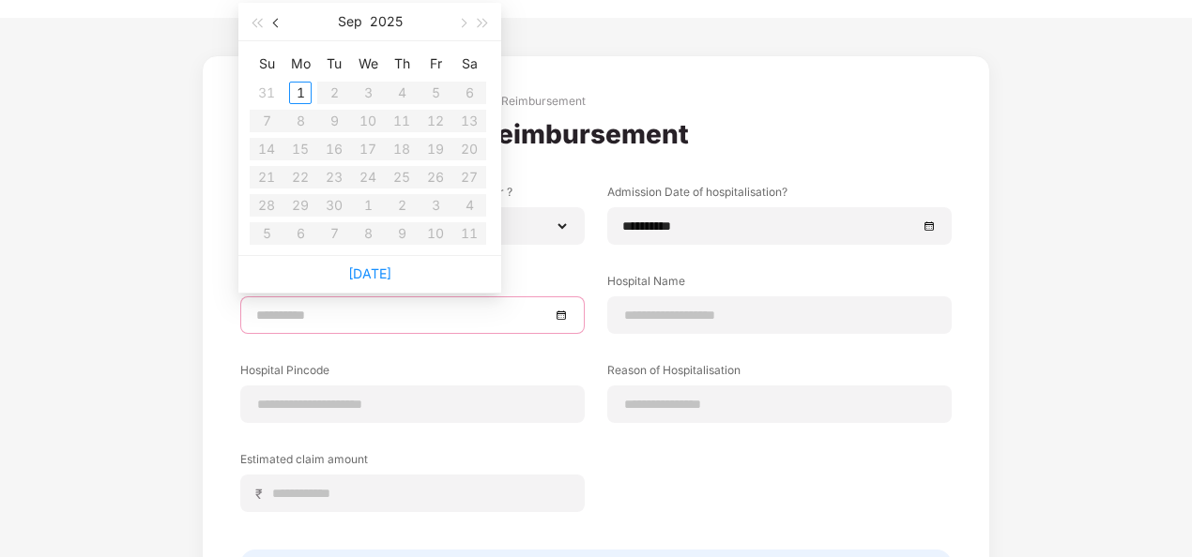
click at [274, 30] on button "button" at bounding box center [276, 22] width 21 height 38
type input "**********"
click at [395, 204] on div "28" at bounding box center [401, 205] width 23 height 23
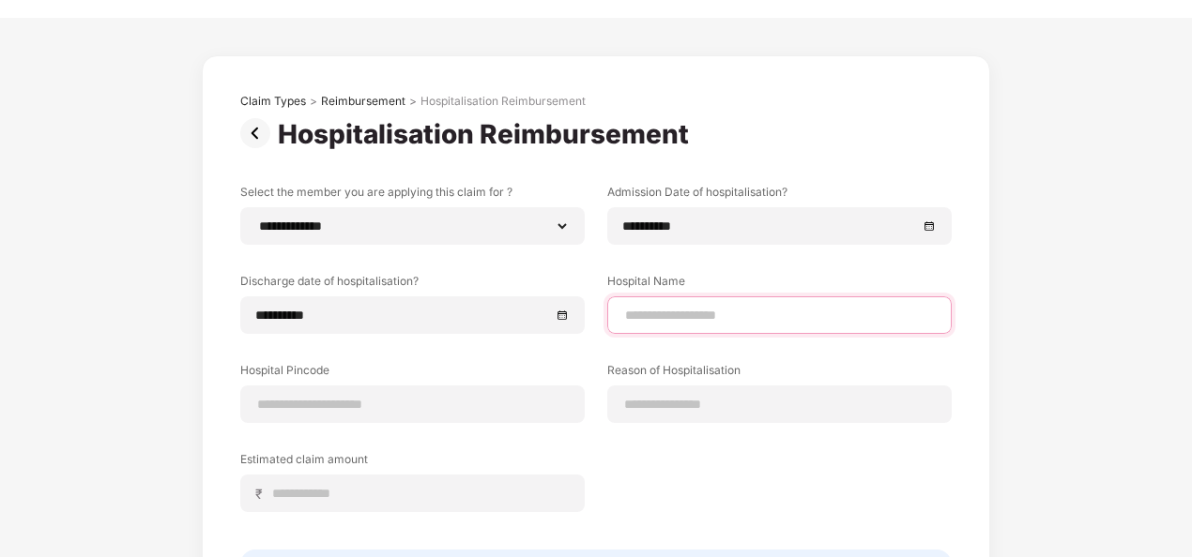
click at [687, 310] on input at bounding box center [779, 316] width 312 height 20
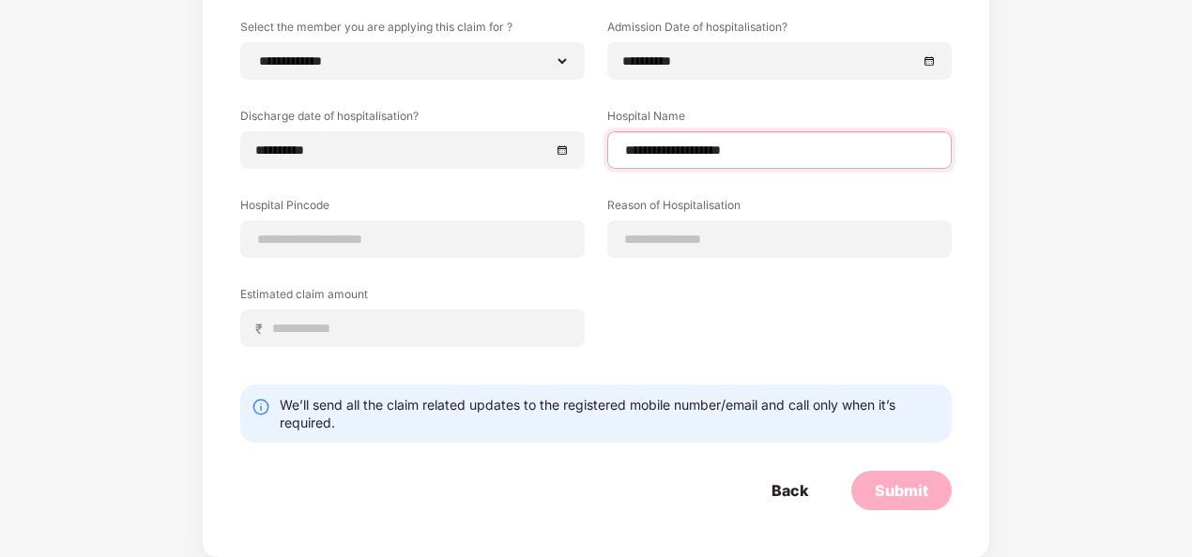
scroll to position [0, 0]
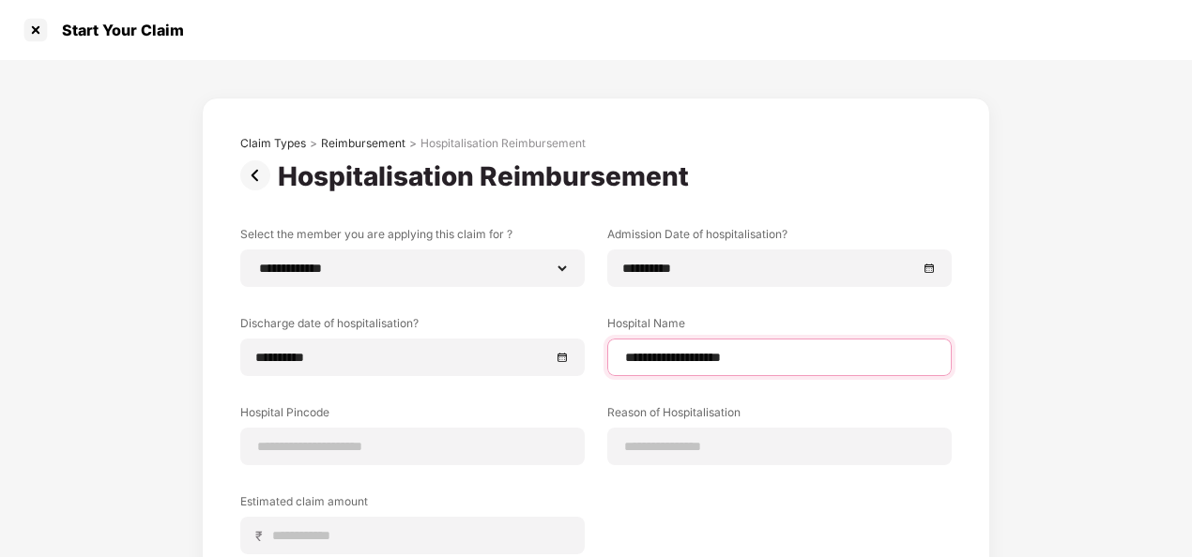
type input "**********"
click at [246, 128] on div "**********" at bounding box center [596, 432] width 788 height 668
click at [257, 150] on div "Claim Types" at bounding box center [273, 143] width 66 height 15
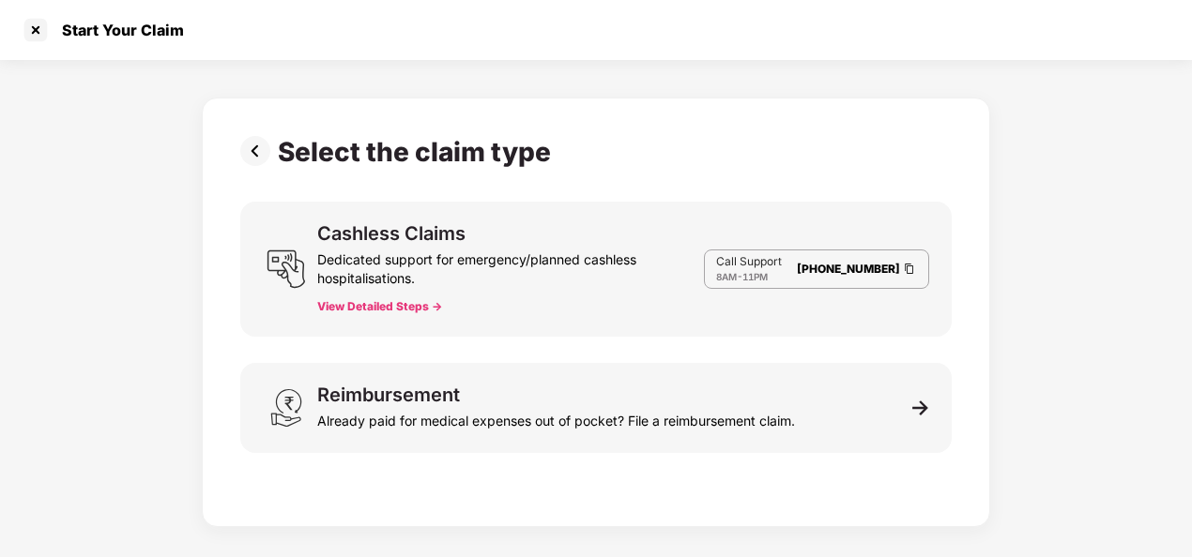
click at [764, 353] on div "Select the claim type Cashless Claims Dedicated support for emergency/planned c…" at bounding box center [595, 307] width 711 height 343
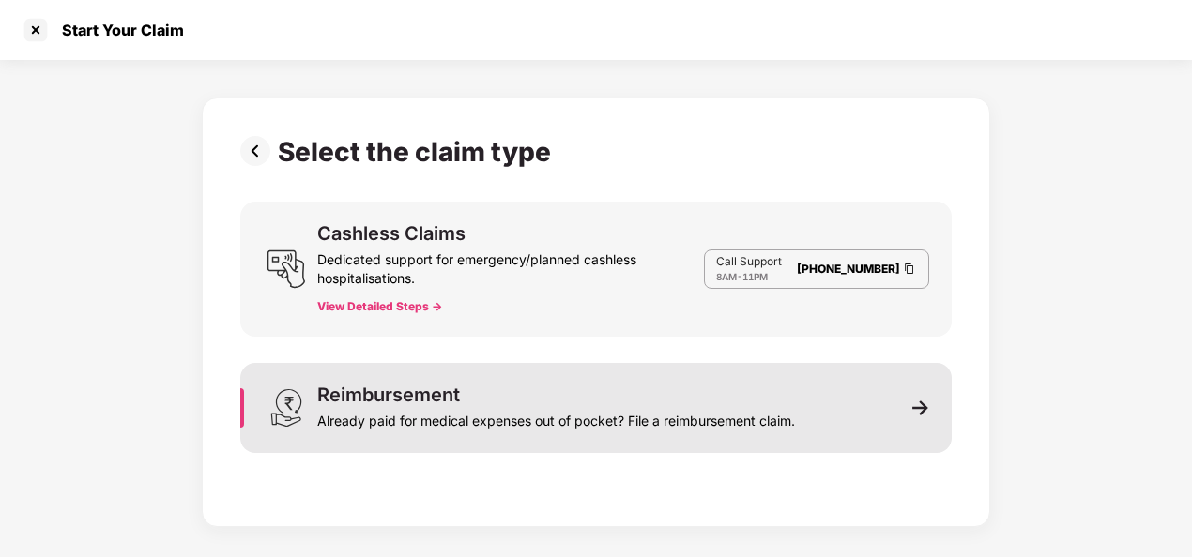
click at [727, 407] on div "Already paid for medical expenses out of pocket? File a reimbursement claim." at bounding box center [556, 417] width 478 height 26
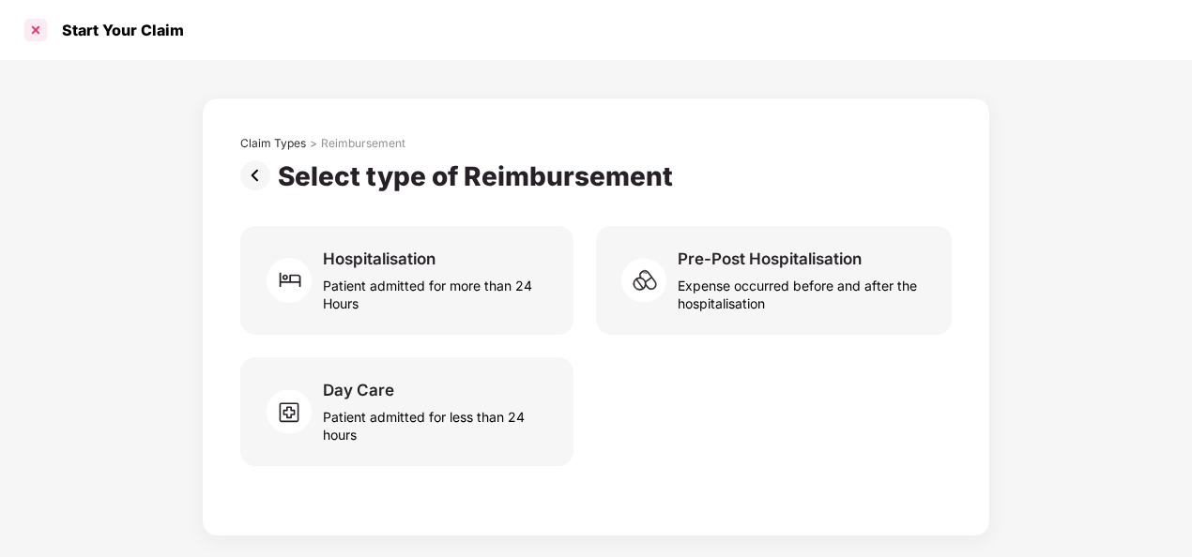
click at [38, 19] on div at bounding box center [36, 30] width 30 height 30
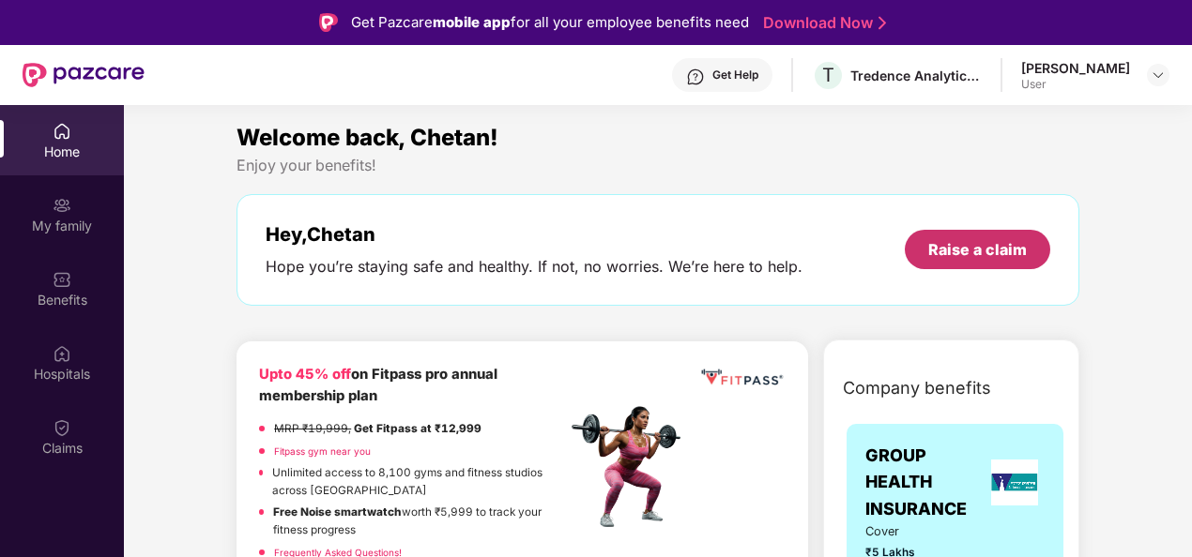
click at [974, 250] on div "Raise a claim" at bounding box center [977, 249] width 99 height 21
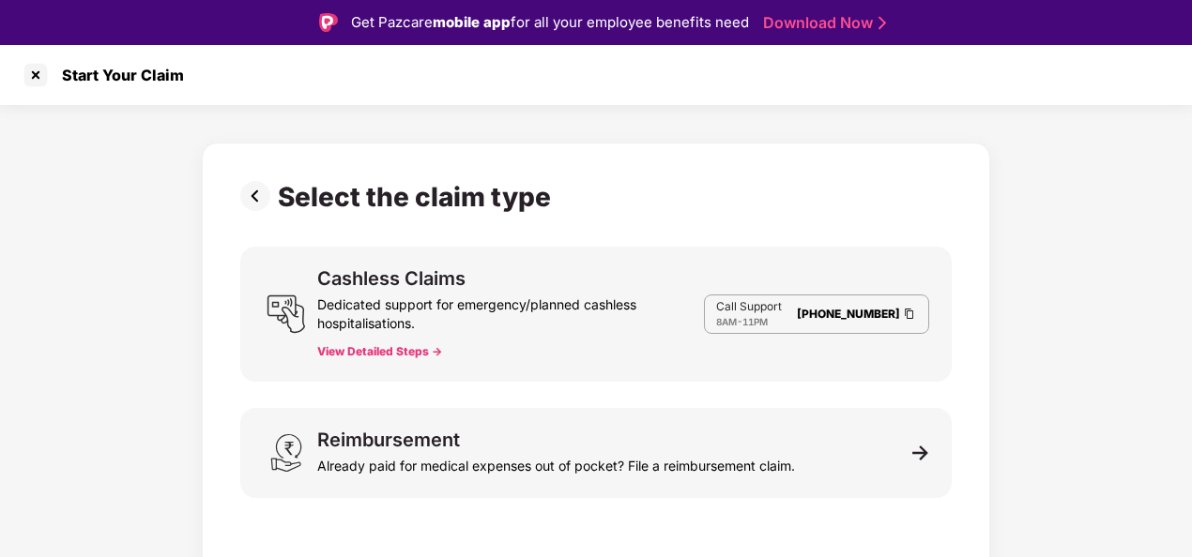
click at [390, 345] on button "View Detailed Steps ->" at bounding box center [379, 351] width 125 height 15
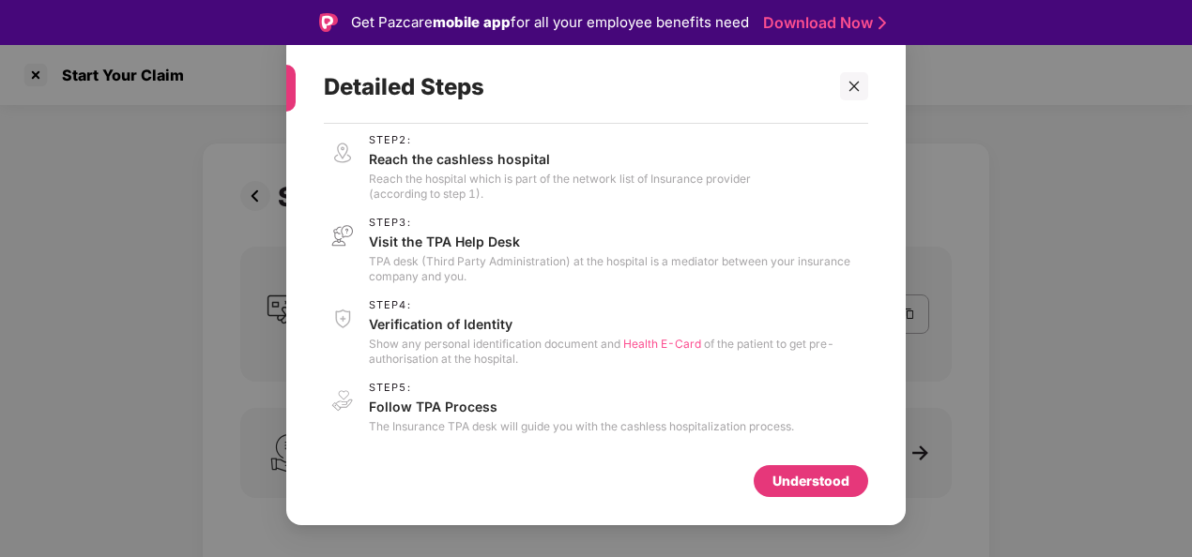
scroll to position [77, 0]
click at [803, 477] on div "Understood" at bounding box center [810, 481] width 77 height 21
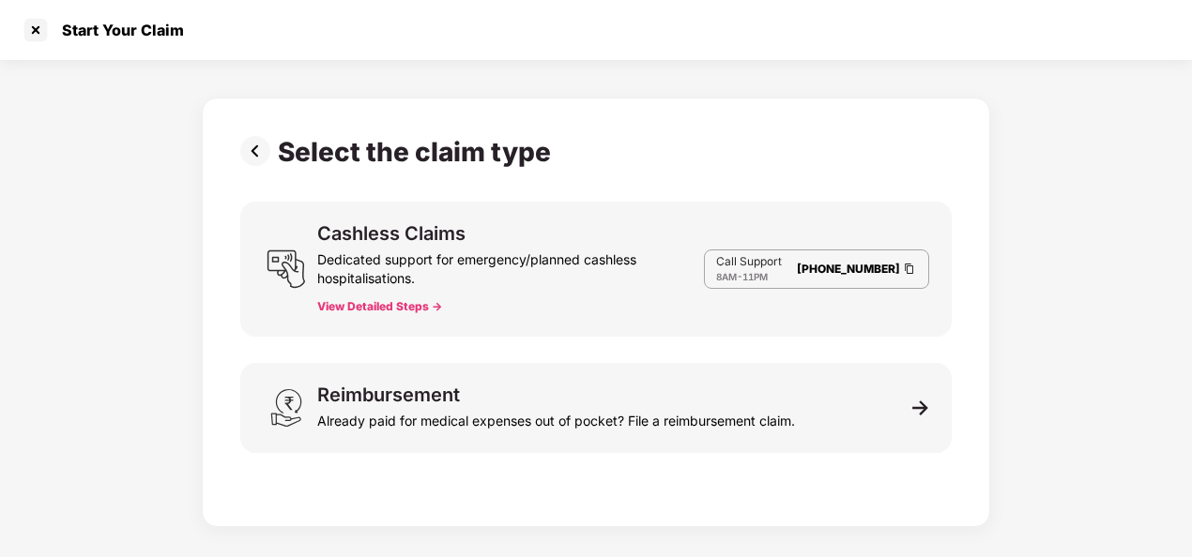
scroll to position [0, 0]
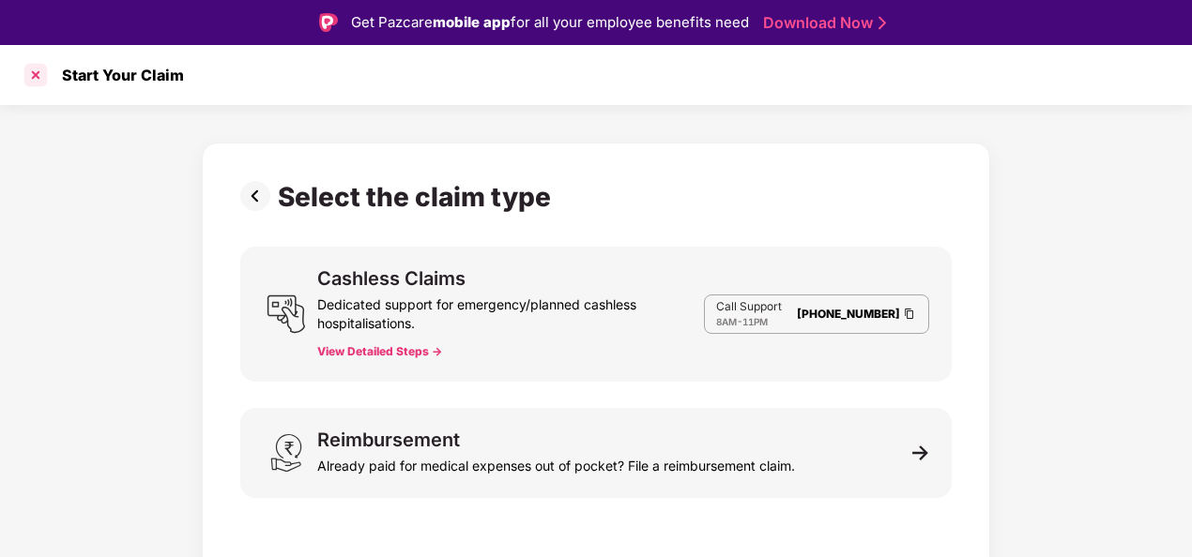
click at [40, 77] on div at bounding box center [36, 75] width 30 height 30
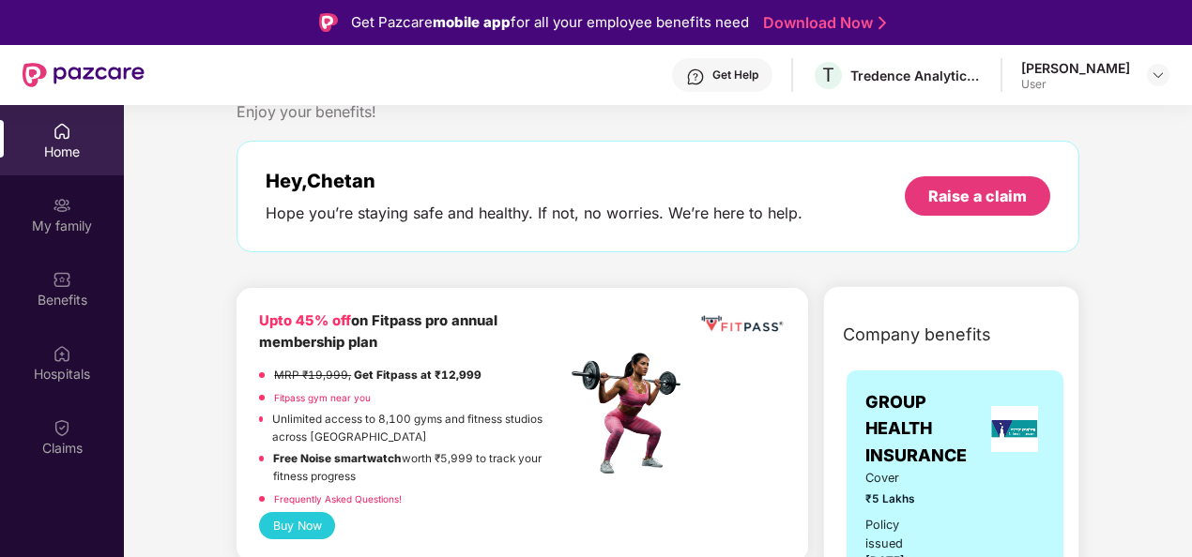
scroll to position [53, 0]
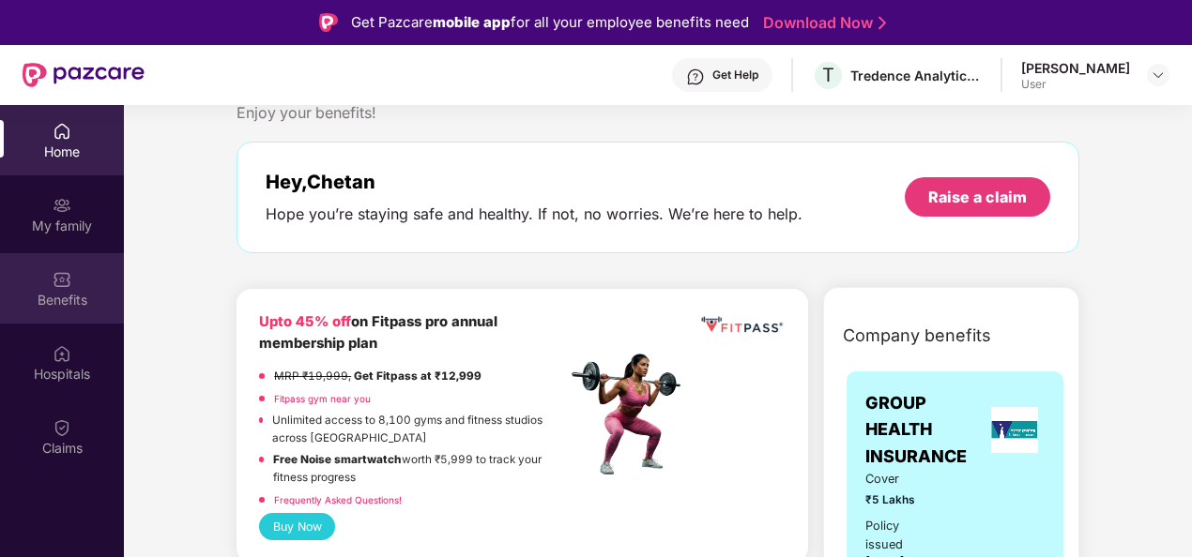
click at [99, 294] on div "Benefits" at bounding box center [62, 300] width 124 height 19
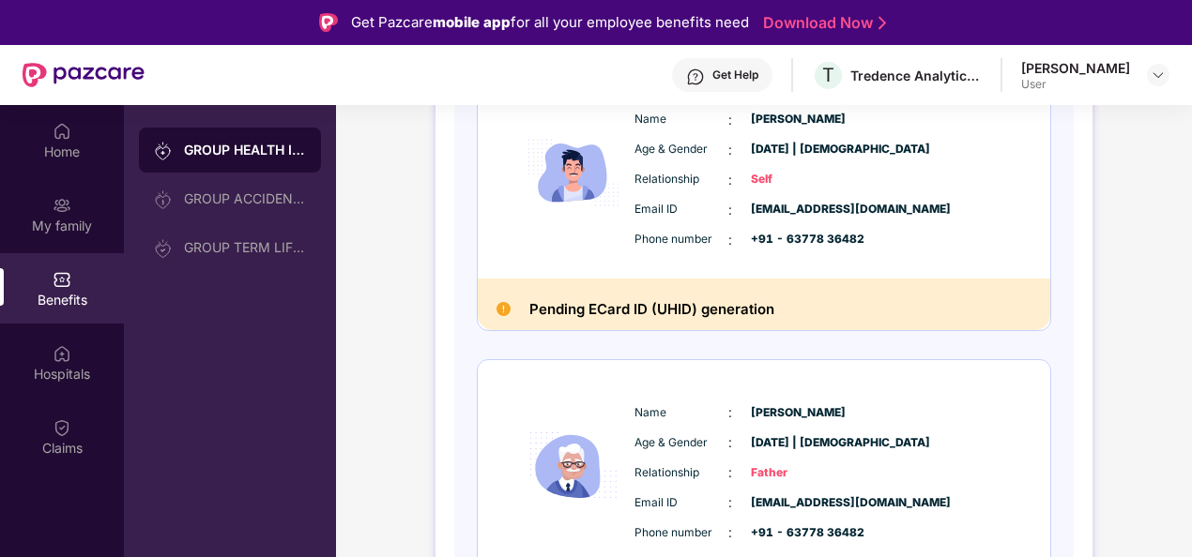
scroll to position [311, 0]
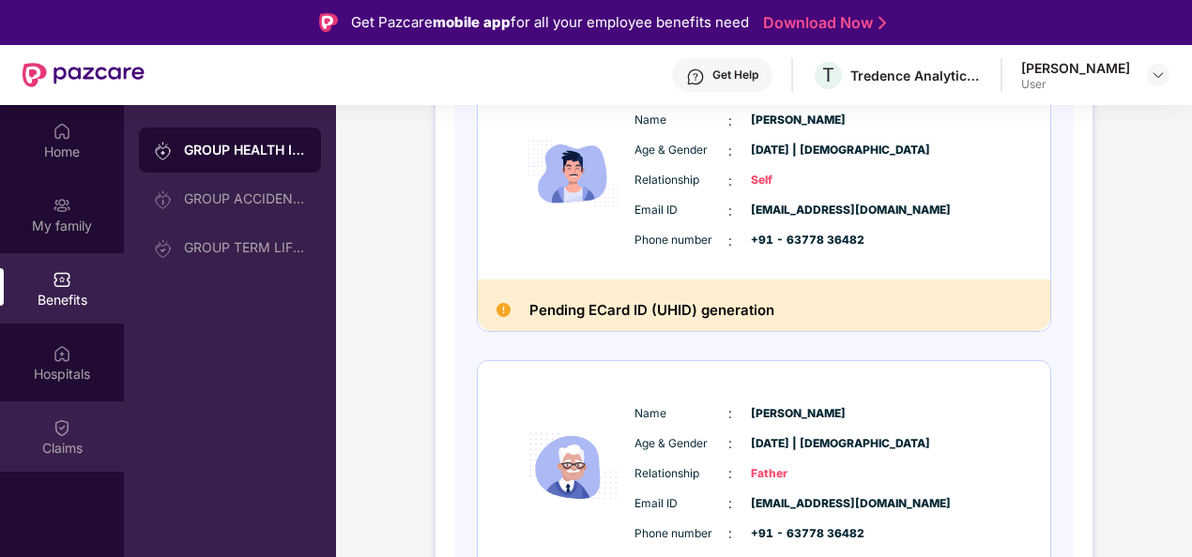
click at [72, 439] on div "Claims" at bounding box center [62, 448] width 124 height 19
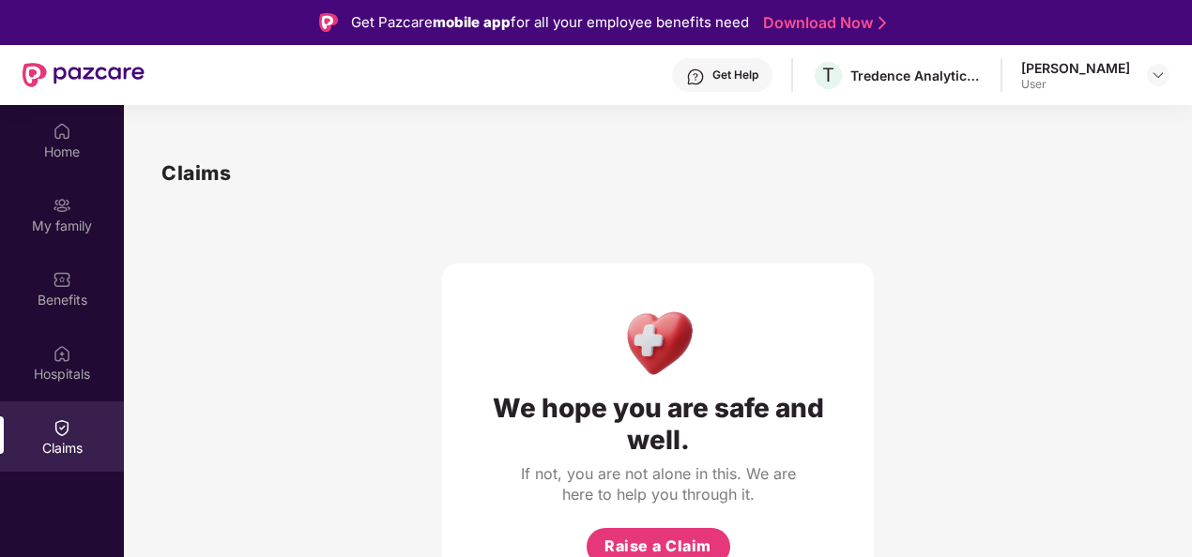
scroll to position [105, 0]
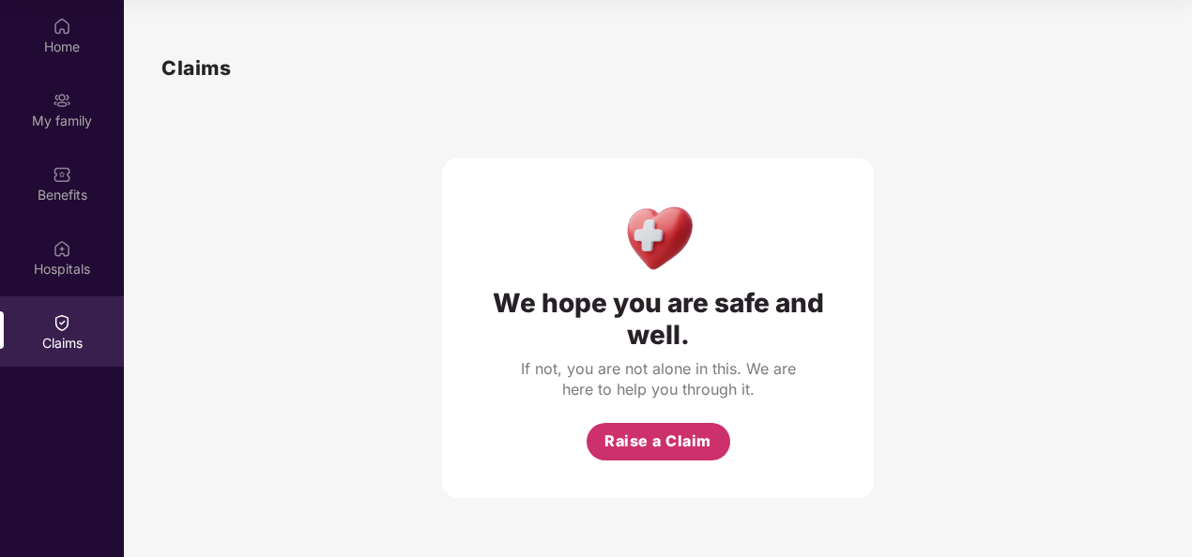
click at [655, 439] on span "Raise a Claim" at bounding box center [657, 441] width 107 height 23
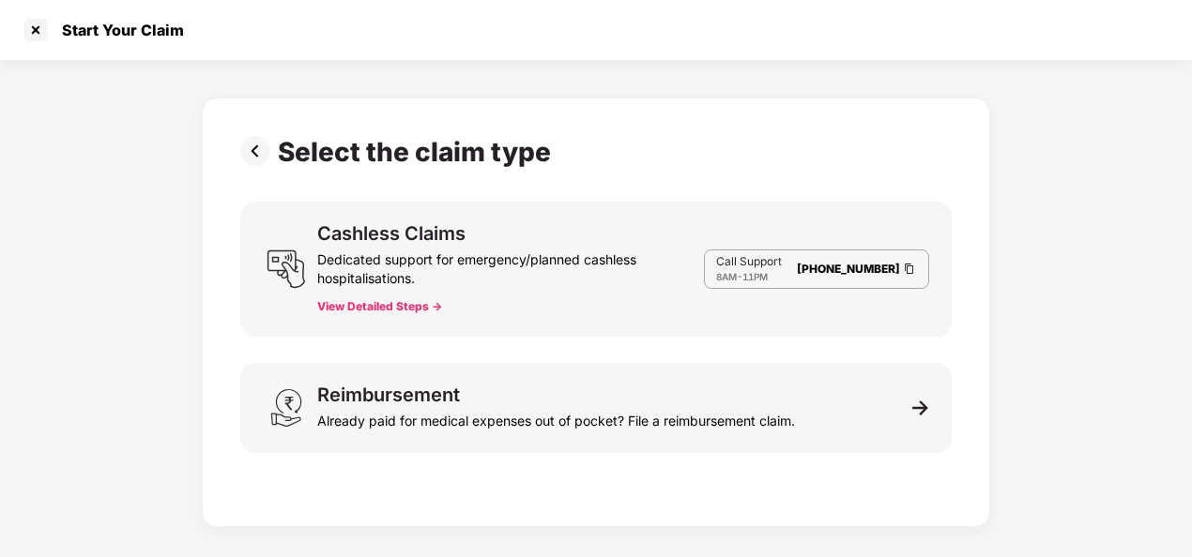
scroll to position [45, 0]
click at [36, 35] on div at bounding box center [36, 30] width 30 height 30
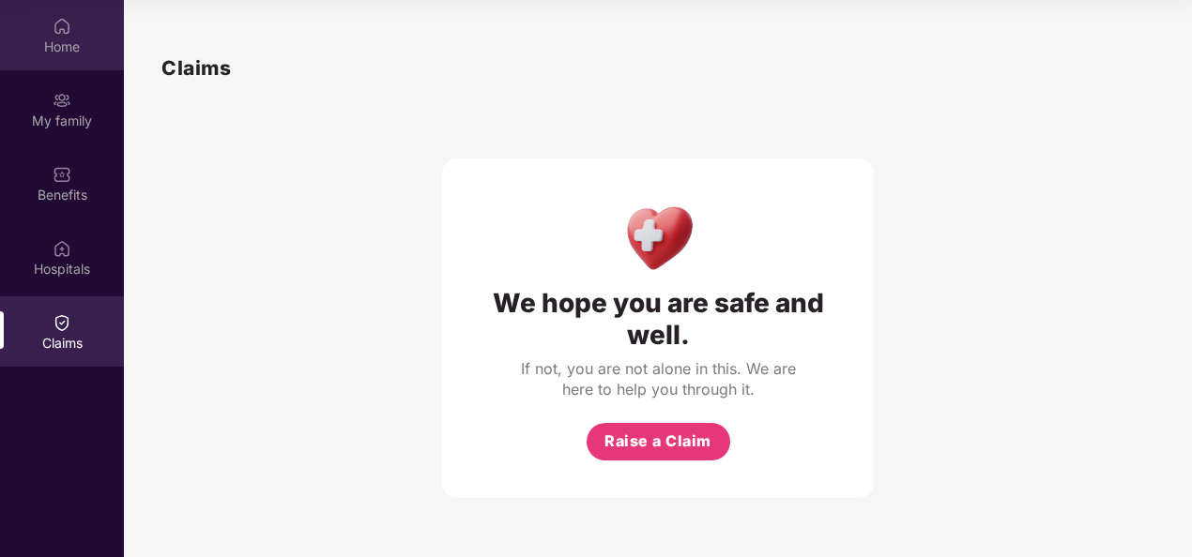
click at [30, 43] on div "Home" at bounding box center [62, 47] width 124 height 19
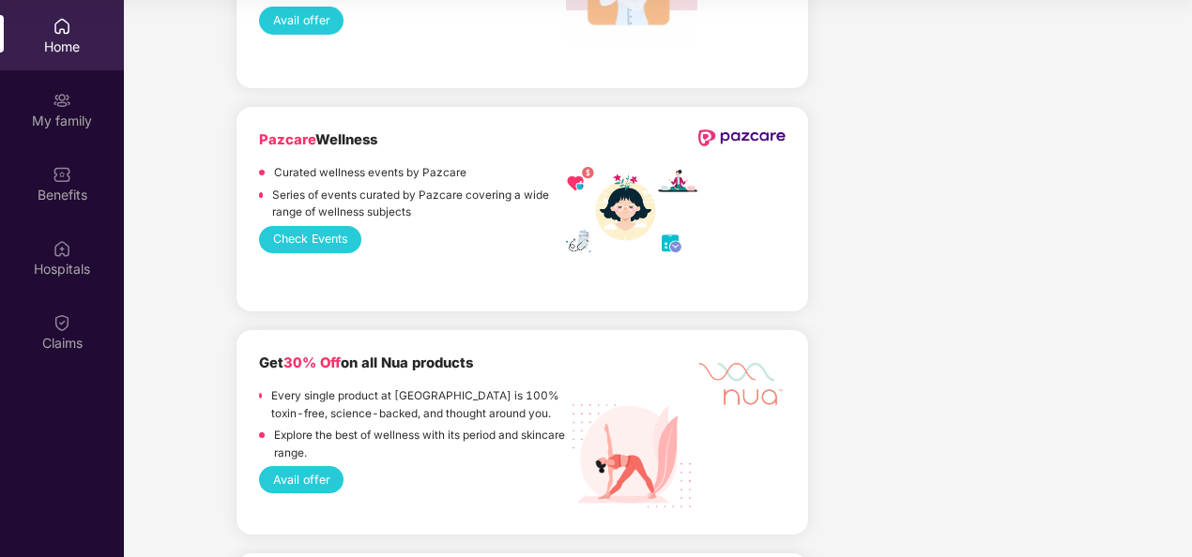
scroll to position [2041, 0]
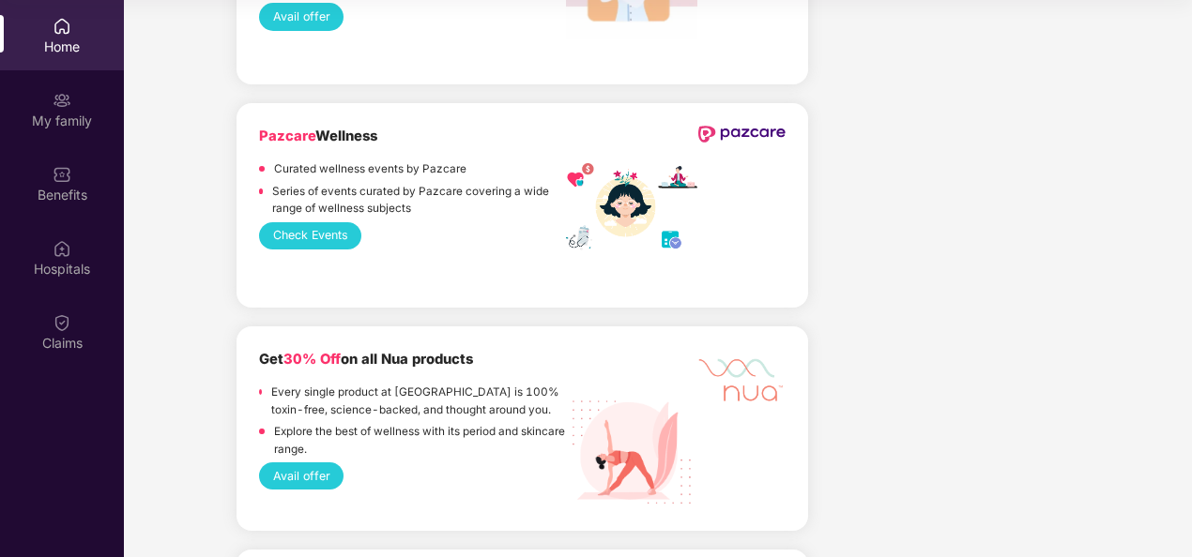
click at [316, 232] on button "Check Events" at bounding box center [310, 235] width 102 height 27
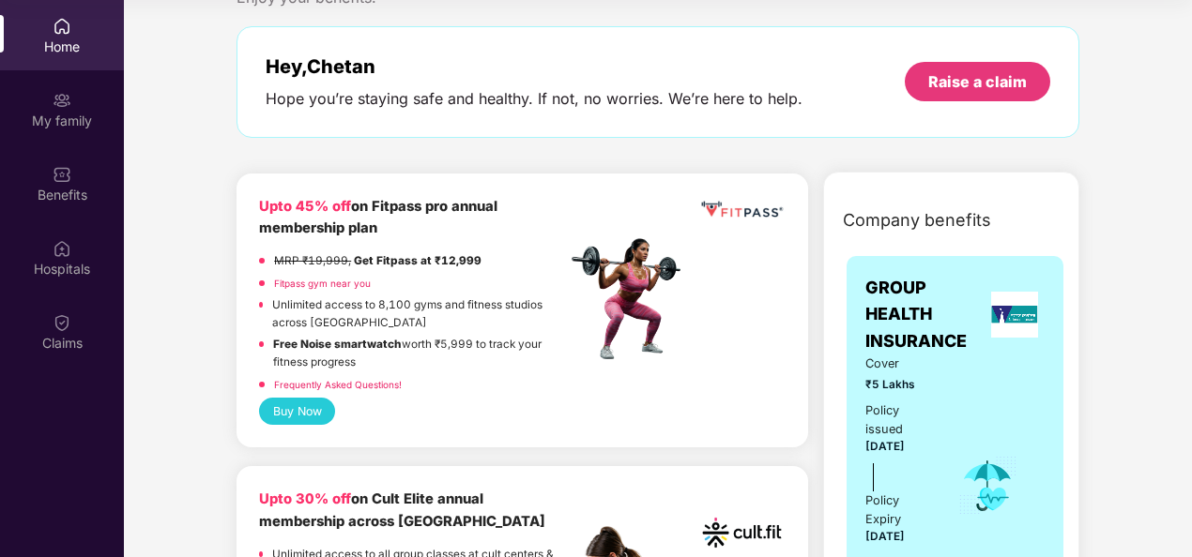
scroll to position [0, 0]
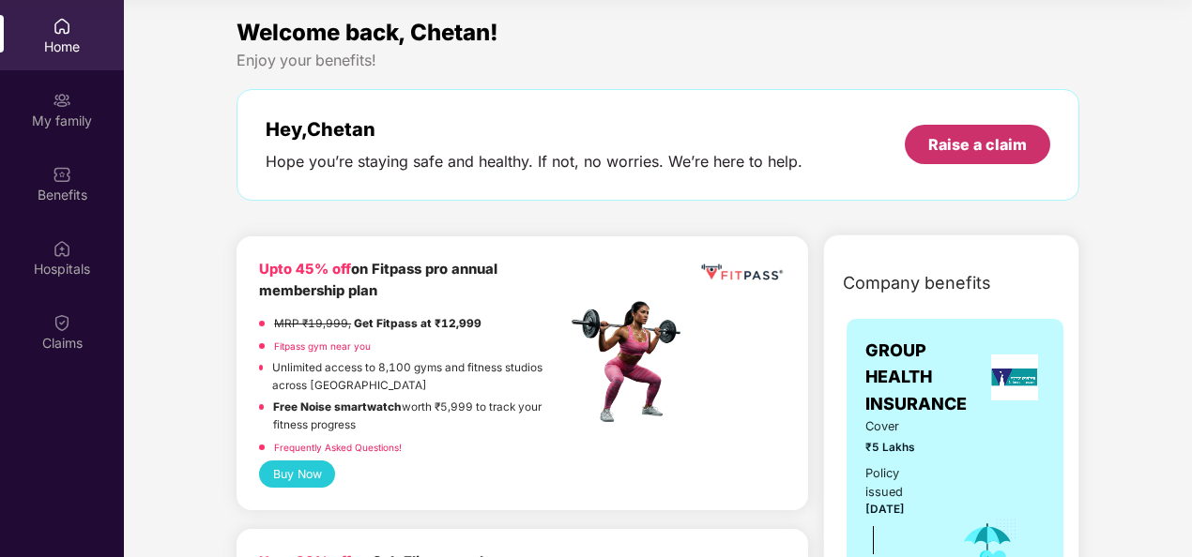
click at [961, 134] on div "Raise a claim" at bounding box center [977, 144] width 99 height 21
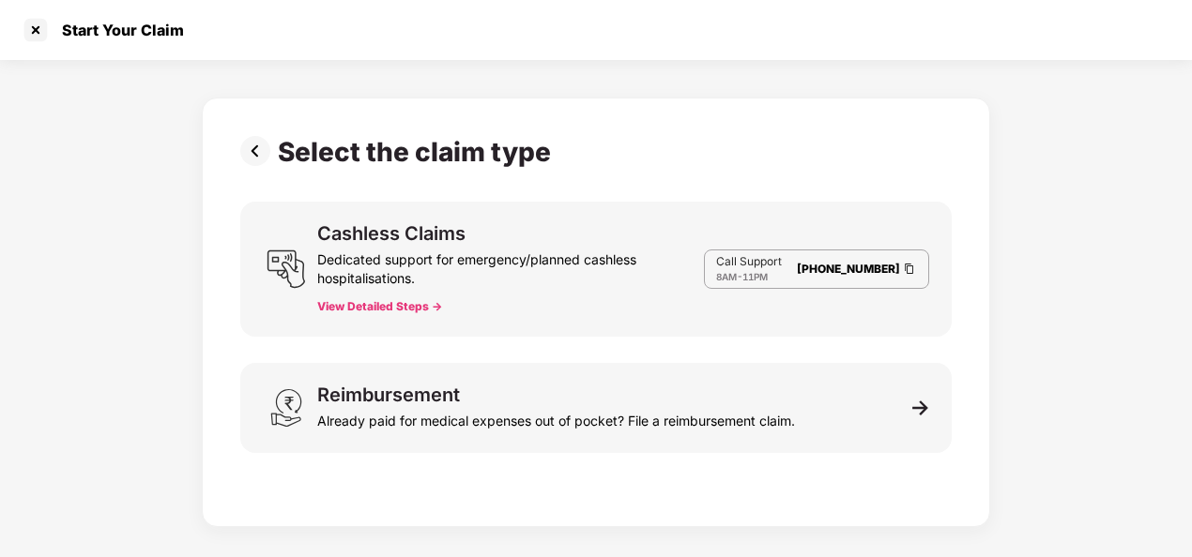
scroll to position [45, 0]
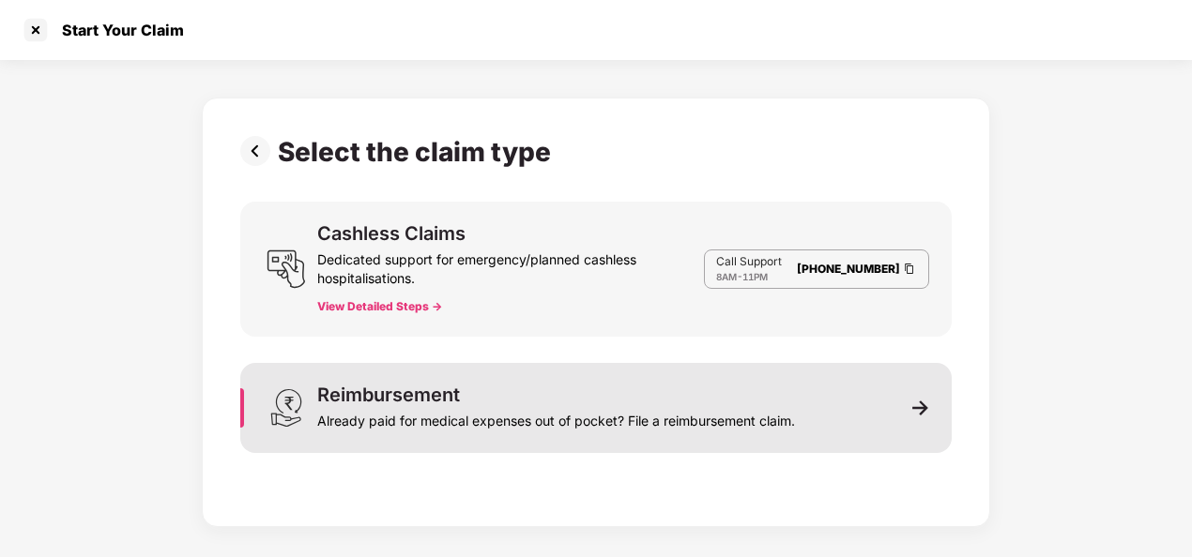
click at [608, 412] on div "Already paid for medical expenses out of pocket? File a reimbursement claim." at bounding box center [556, 417] width 478 height 26
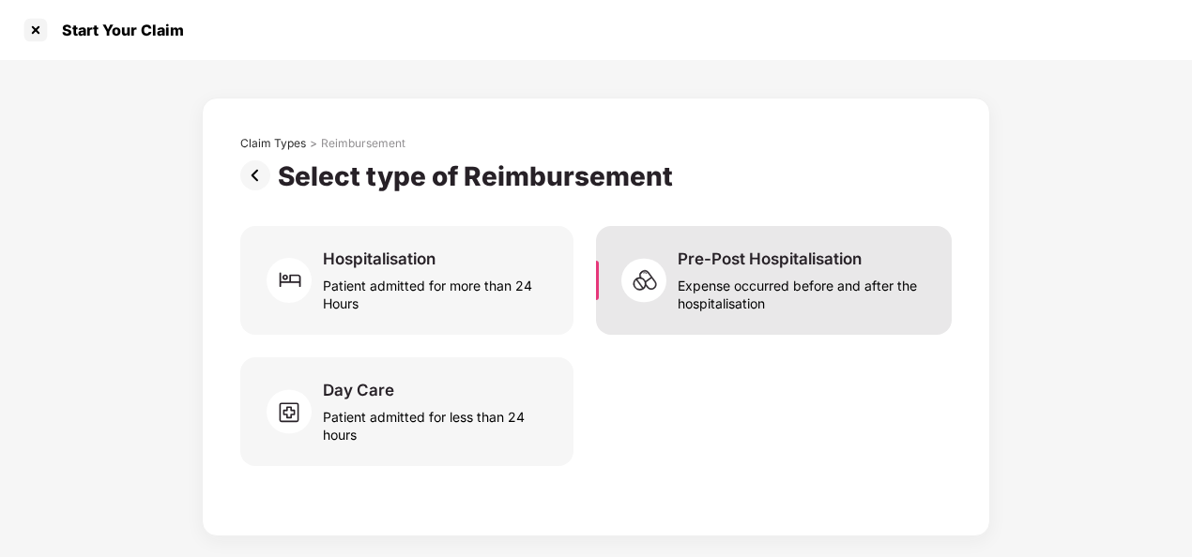
click at [706, 293] on div "Expense occurred before and after the hospitalisation" at bounding box center [802, 290] width 251 height 43
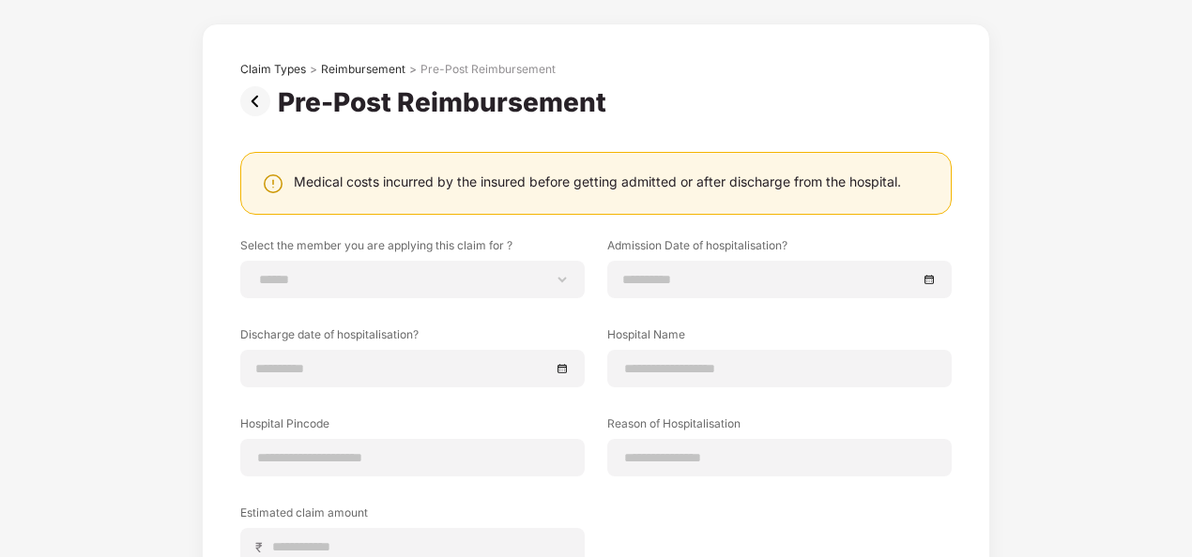
scroll to position [0, 0]
